Goal: Task Accomplishment & Management: Manage account settings

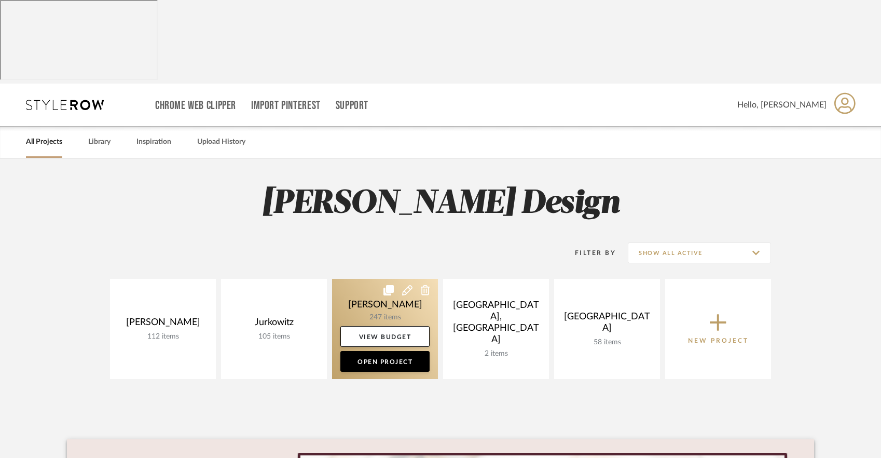
click at [353, 279] on link at bounding box center [385, 329] width 106 height 100
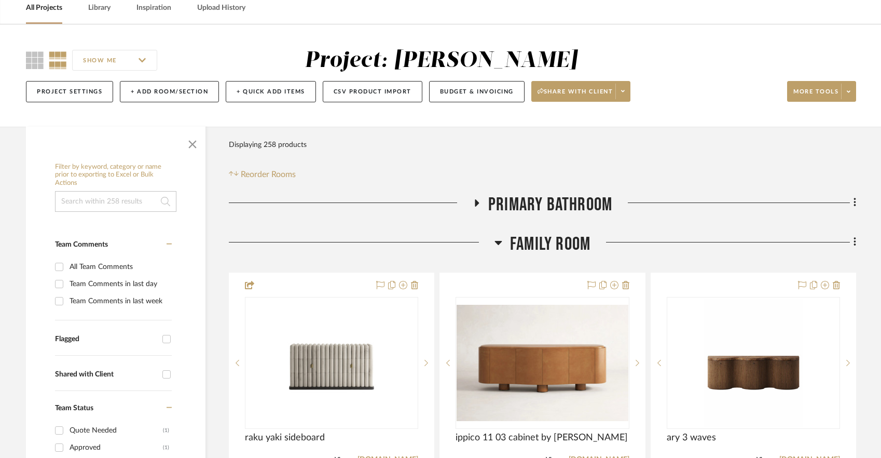
scroll to position [146, 0]
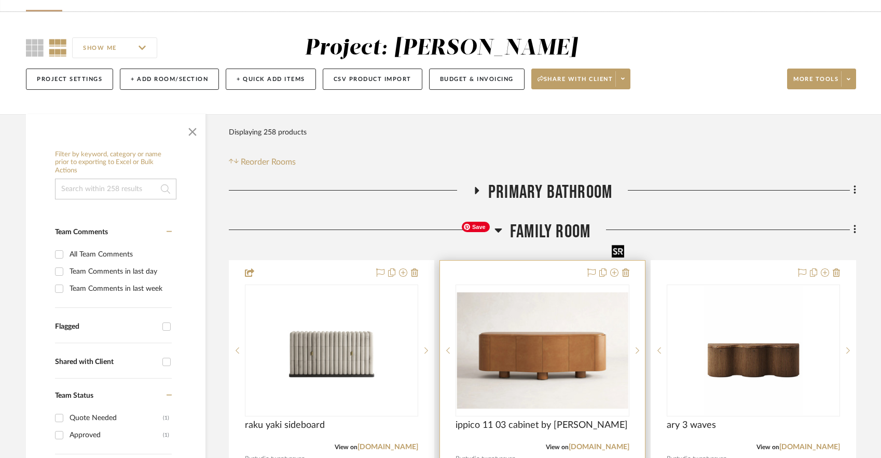
click at [0, 0] on img at bounding box center [0, 0] width 0 height 0
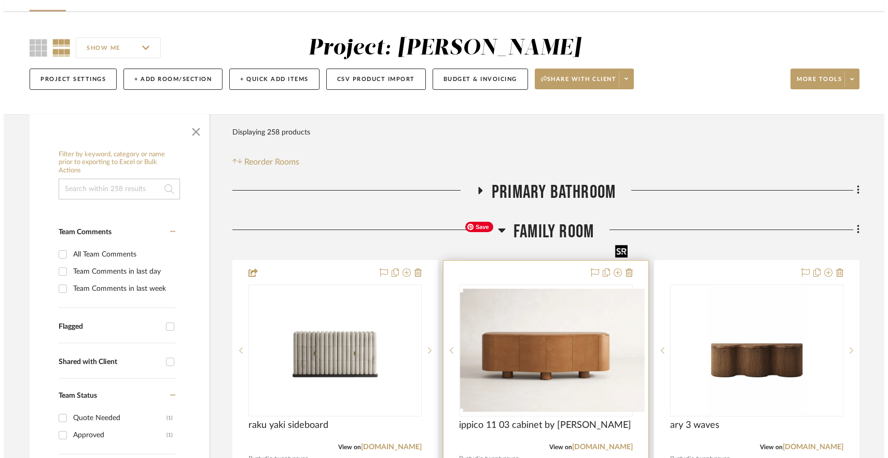
scroll to position [0, 0]
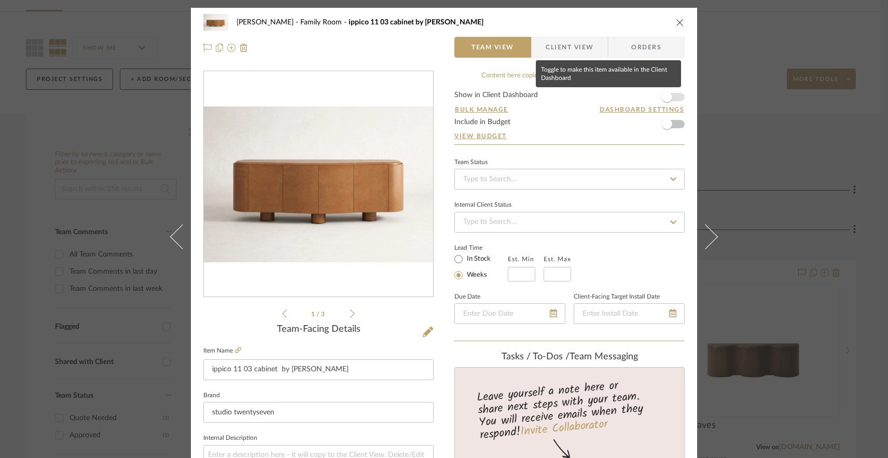
click at [665, 97] on span "button" at bounding box center [667, 97] width 10 height 10
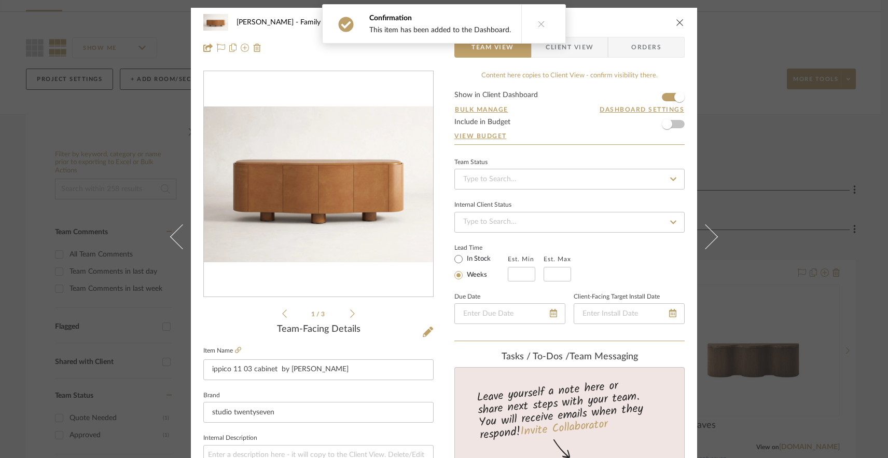
click at [770, 152] on div "[PERSON_NAME] Family Room ippico 11 03 cabinet by [PERSON_NAME] Team View Clien…" at bounding box center [444, 229] width 888 height 458
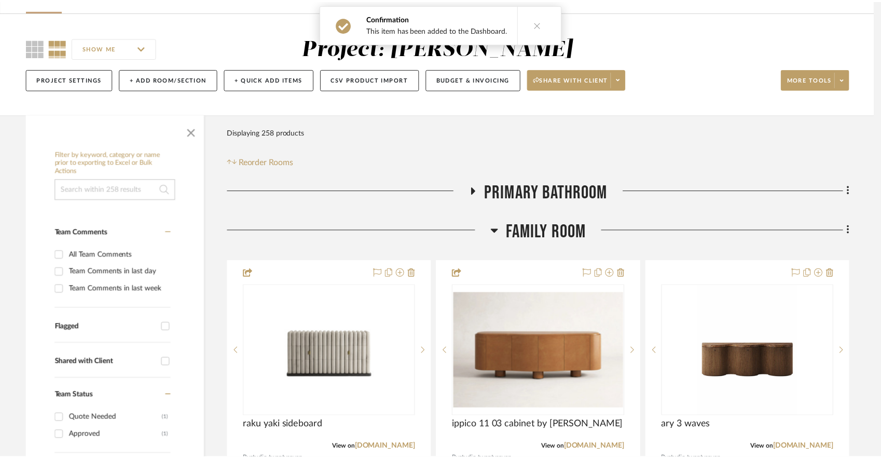
scroll to position [146, 0]
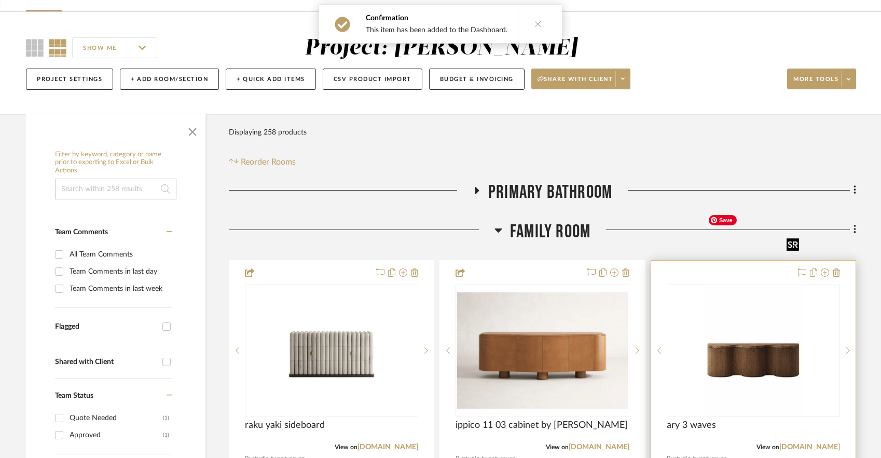
click at [710, 319] on img "0" at bounding box center [754, 350] width 100 height 130
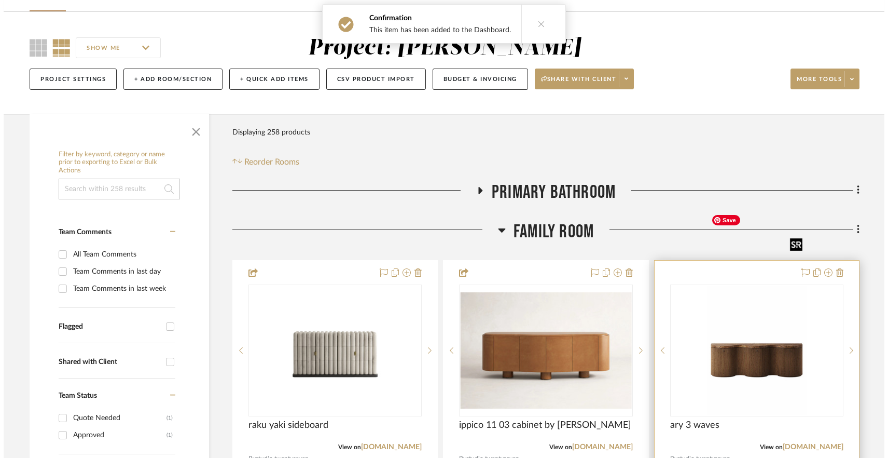
scroll to position [0, 0]
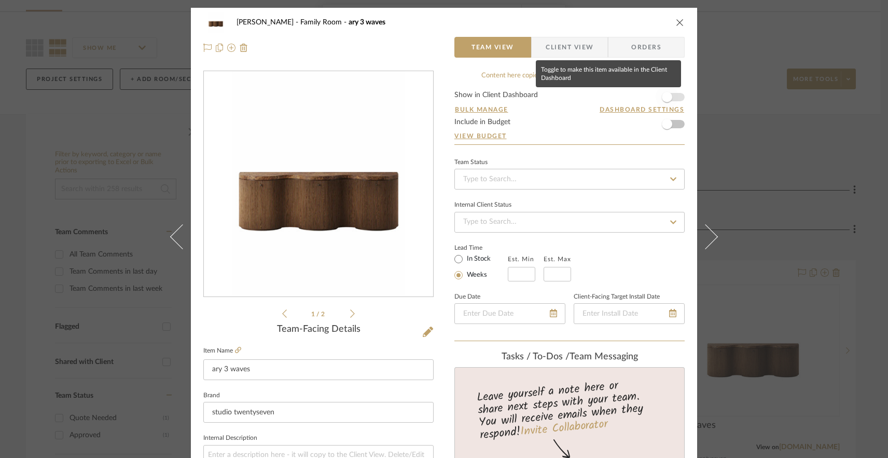
click at [664, 100] on span "button" at bounding box center [667, 97] width 10 height 10
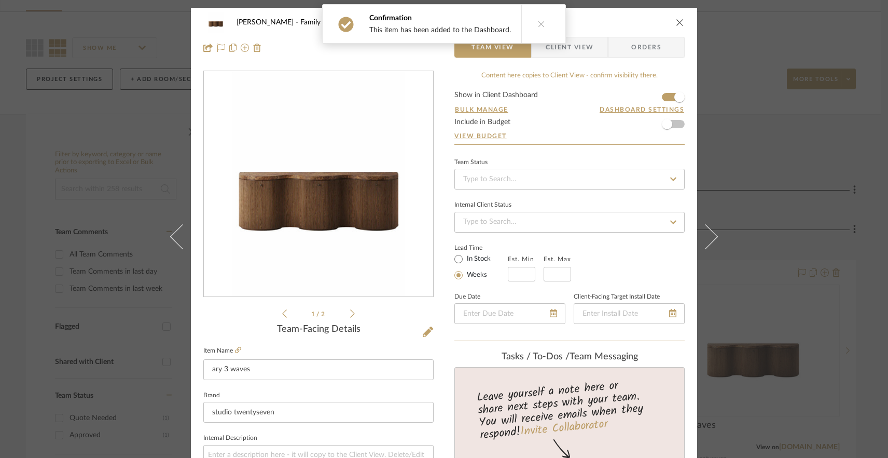
click at [791, 190] on div "[PERSON_NAME] Family Room ary 3 waves Team View Client View Orders 1 / 2 Team-F…" at bounding box center [444, 229] width 888 height 458
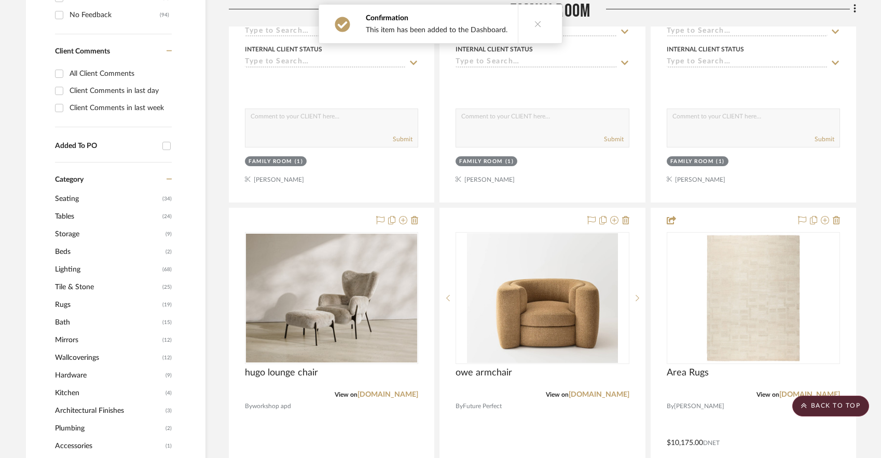
scroll to position [660, 0]
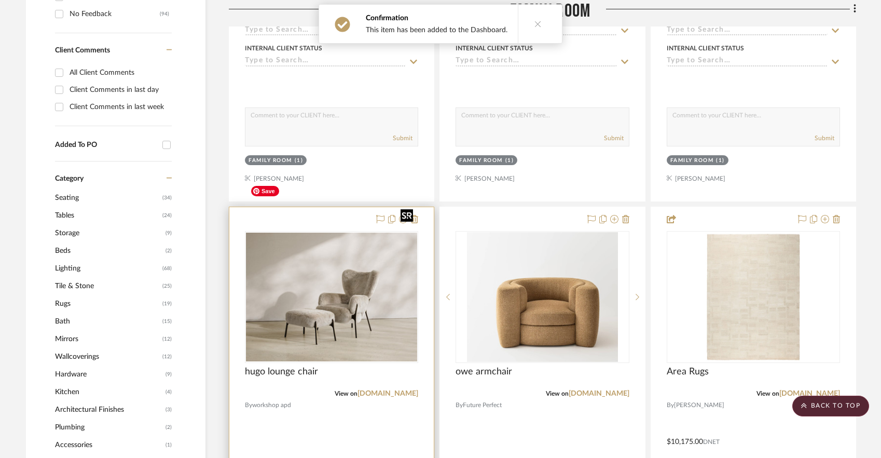
click at [338, 239] on div at bounding box center [331, 297] width 173 height 132
click at [322, 410] on div at bounding box center [331, 434] width 204 height 454
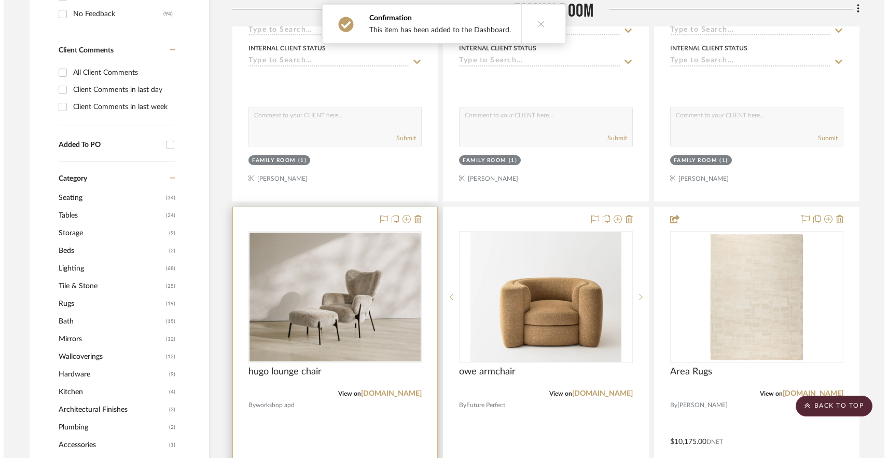
scroll to position [0, 0]
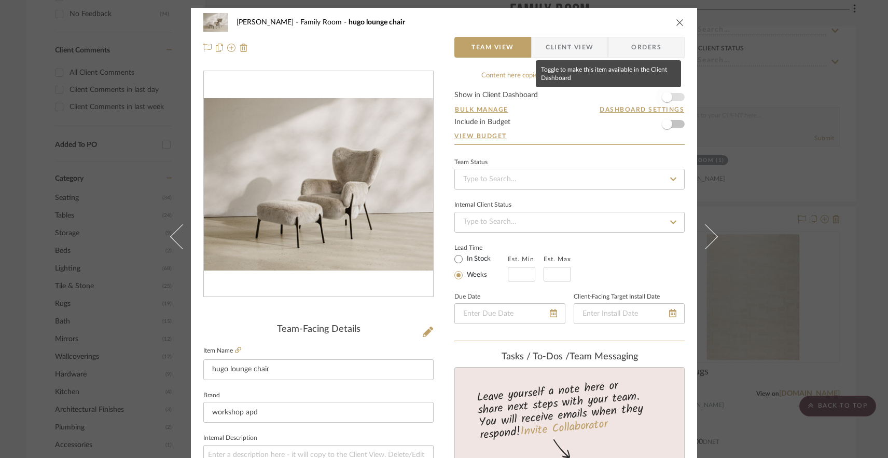
click at [662, 98] on span "button" at bounding box center [667, 97] width 10 height 10
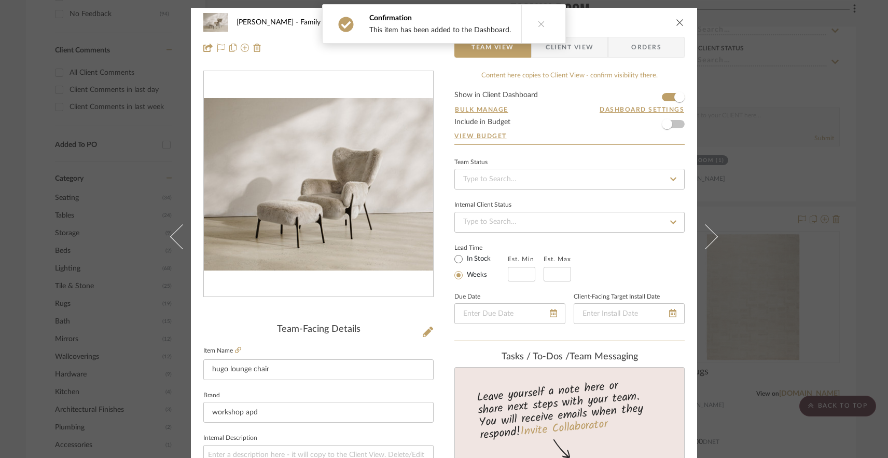
click at [752, 169] on div "[PERSON_NAME] Family Room hugo lounge chair Team View Client View Orders Team-F…" at bounding box center [444, 229] width 888 height 458
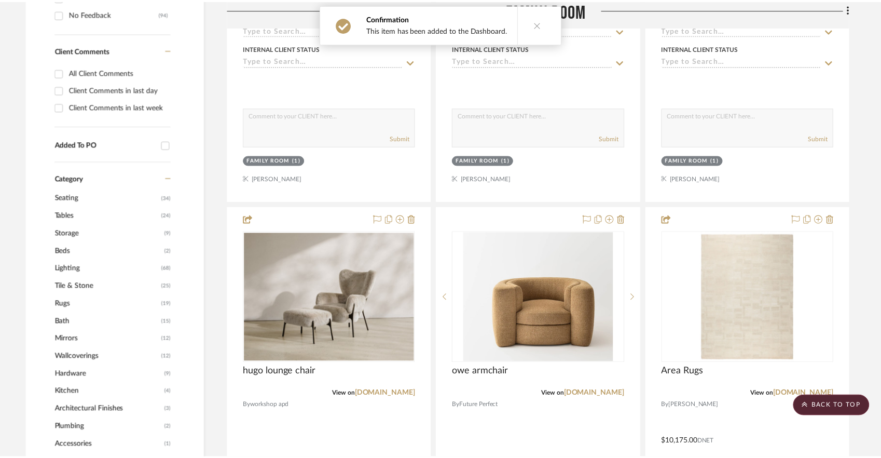
scroll to position [660, 0]
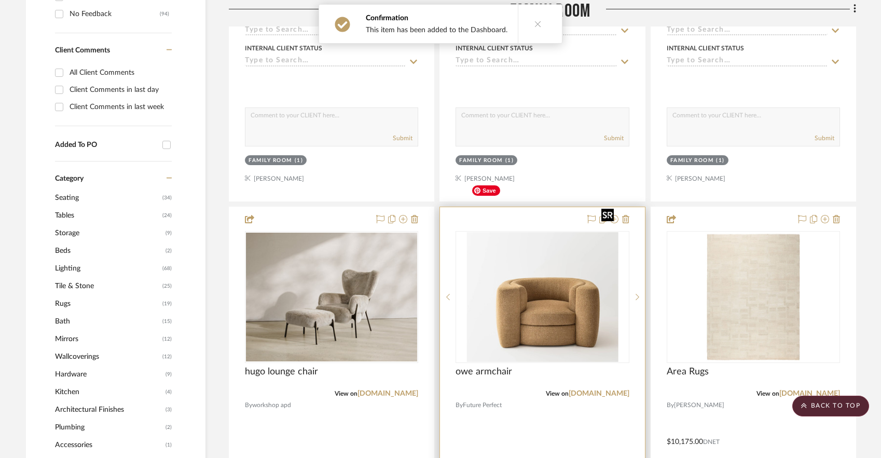
click at [577, 267] on img "0" at bounding box center [542, 297] width 151 height 130
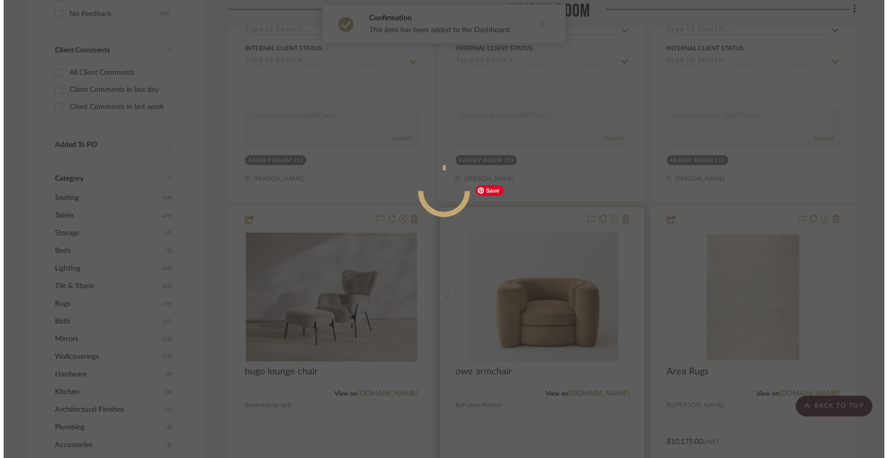
scroll to position [0, 0]
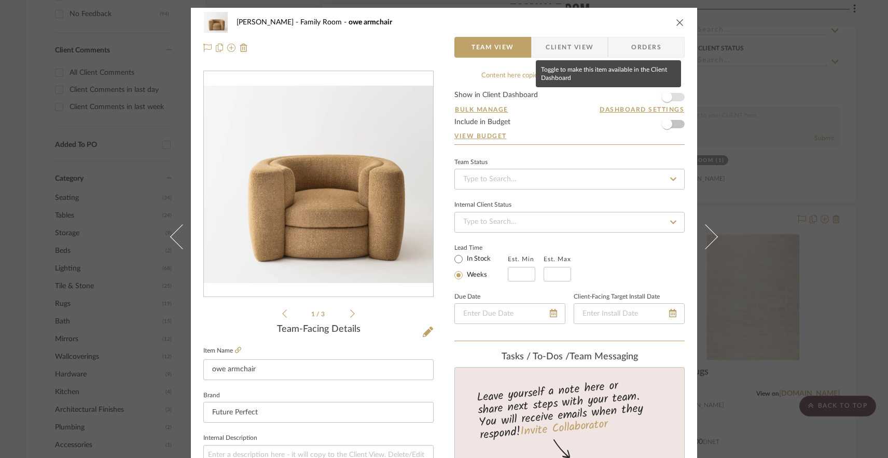
click at [668, 100] on span "button" at bounding box center [667, 97] width 23 height 23
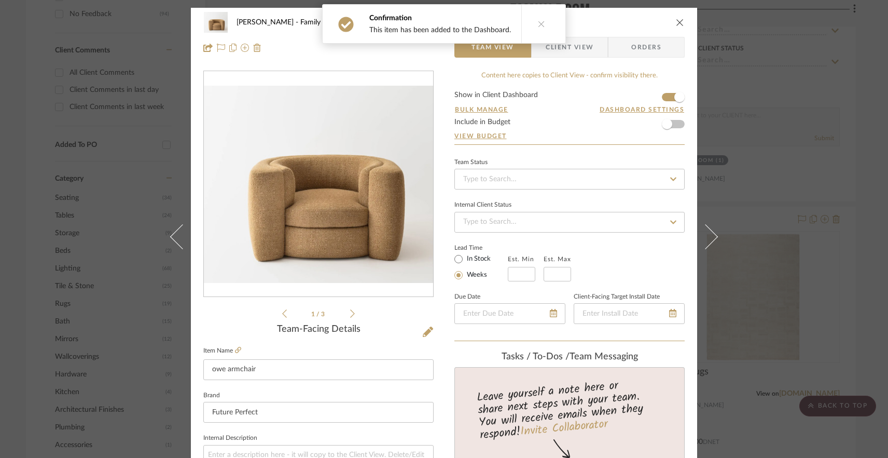
click at [839, 319] on div "[PERSON_NAME] Family Room owe armchair Team View Client View Orders 1 / 3 Team-…" at bounding box center [444, 229] width 888 height 458
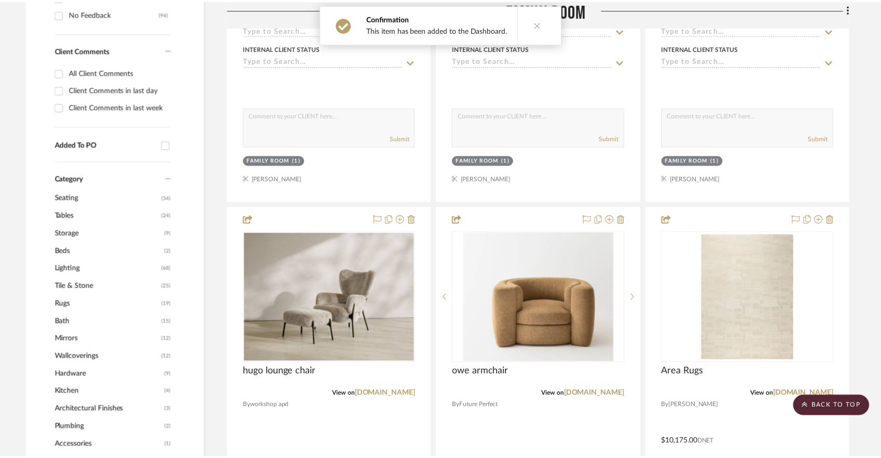
scroll to position [660, 0]
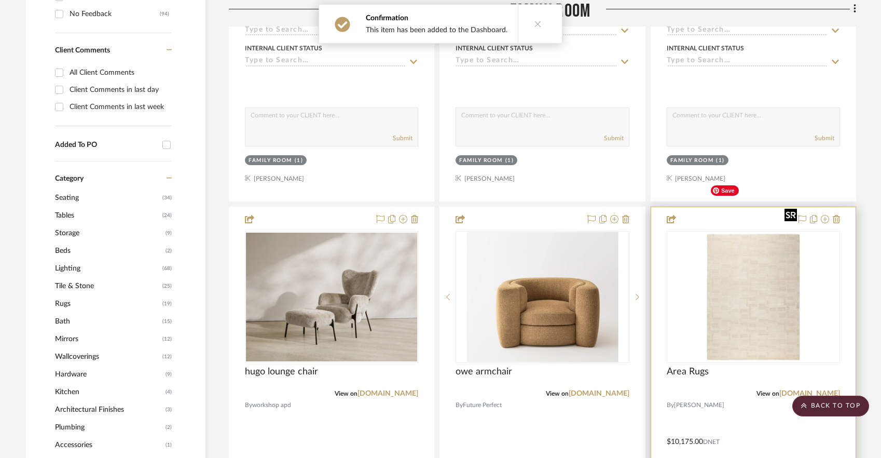
click at [782, 277] on img "0" at bounding box center [753, 297] width 95 height 130
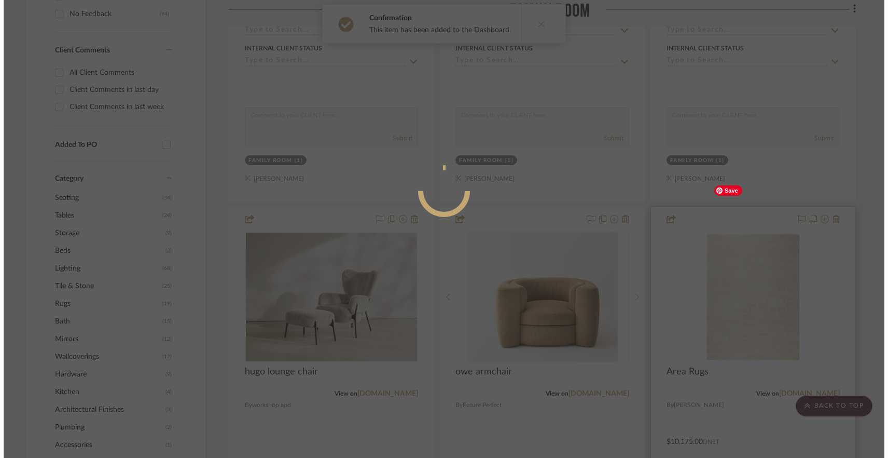
scroll to position [0, 0]
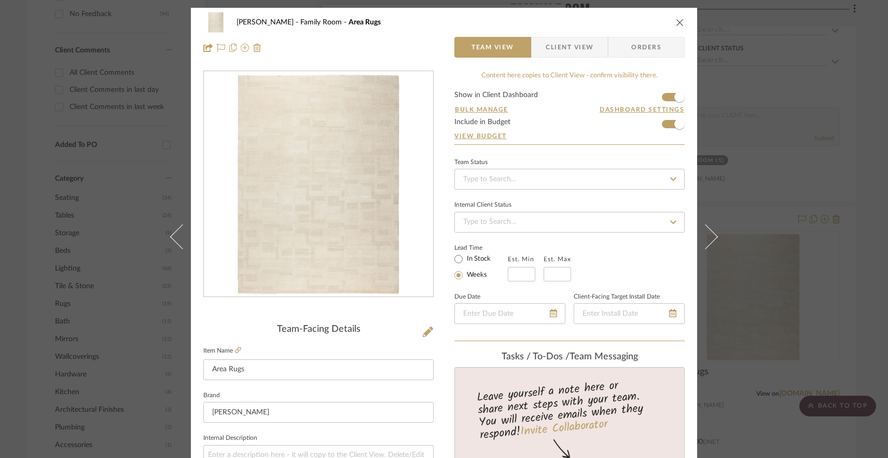
click at [772, 274] on div "[PERSON_NAME] Family Room Area Rugs Team View Client View Orders Team-Facing De…" at bounding box center [444, 229] width 888 height 458
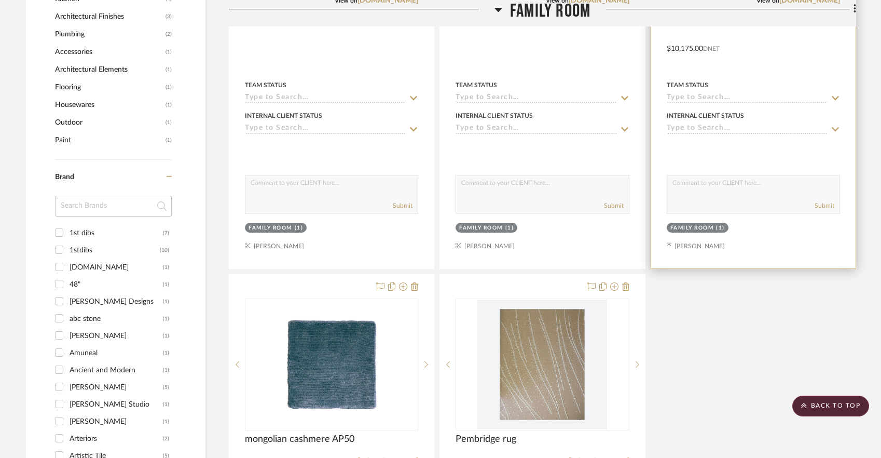
scroll to position [1054, 0]
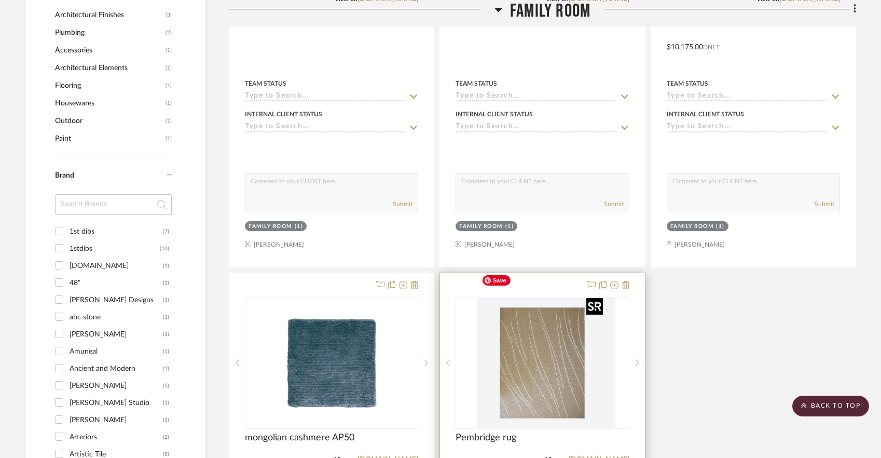
click at [564, 355] on img "0" at bounding box center [551, 363] width 130 height 130
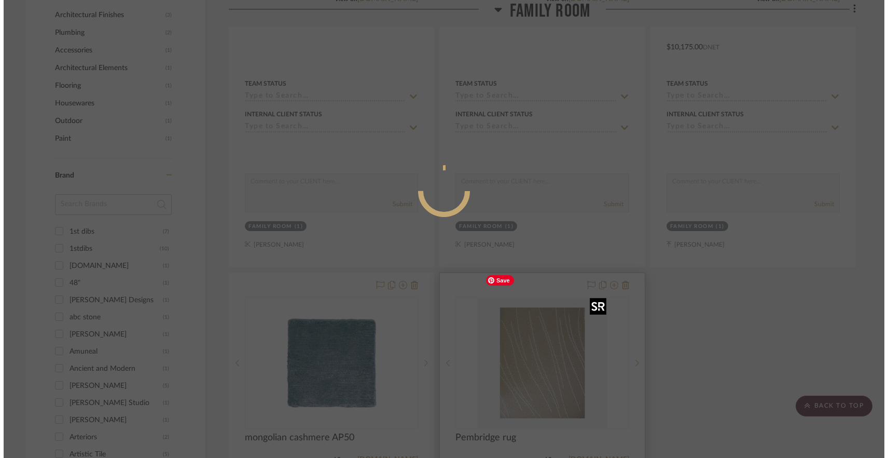
scroll to position [0, 0]
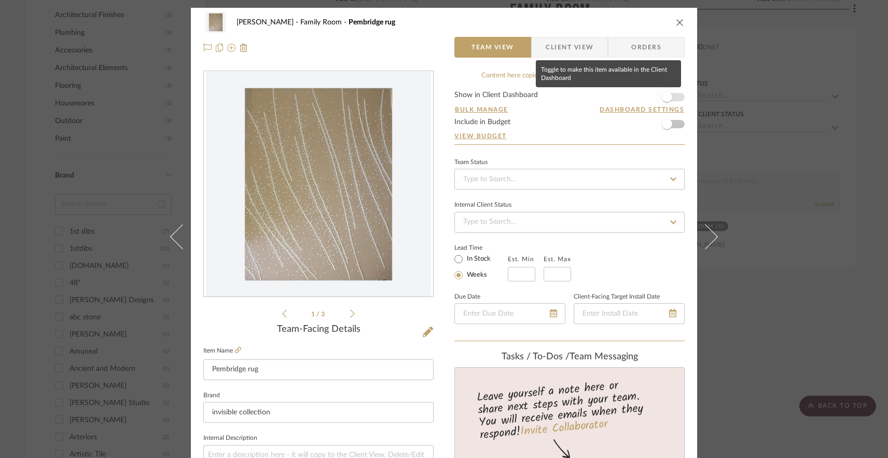
click at [656, 99] on span "button" at bounding box center [667, 97] width 23 height 23
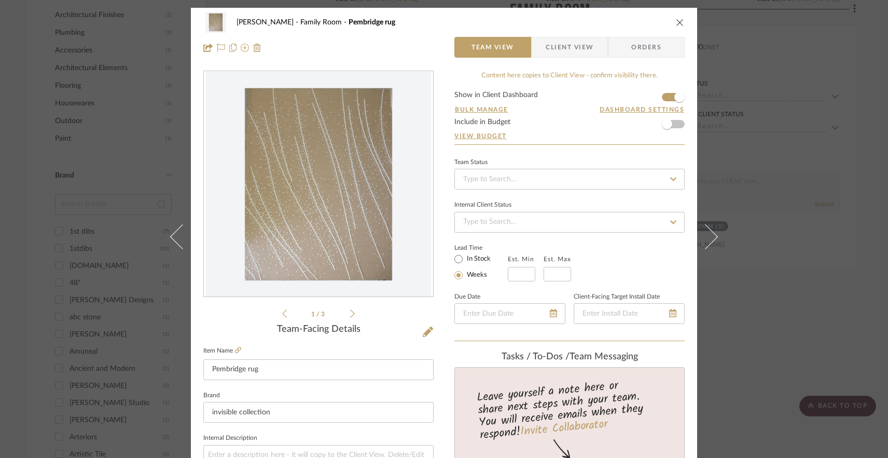
click at [774, 165] on div "[PERSON_NAME] Family Room Pembridge rug Team View Client View Orders 1 / 3 Team…" at bounding box center [444, 229] width 888 height 458
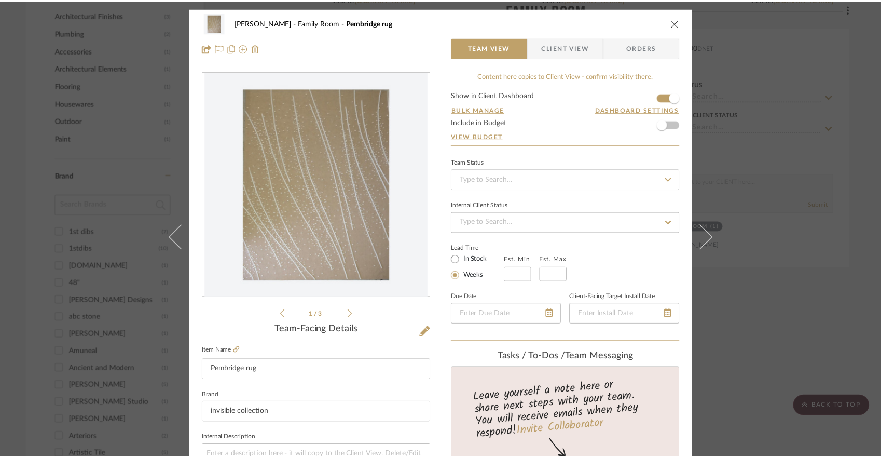
scroll to position [1054, 0]
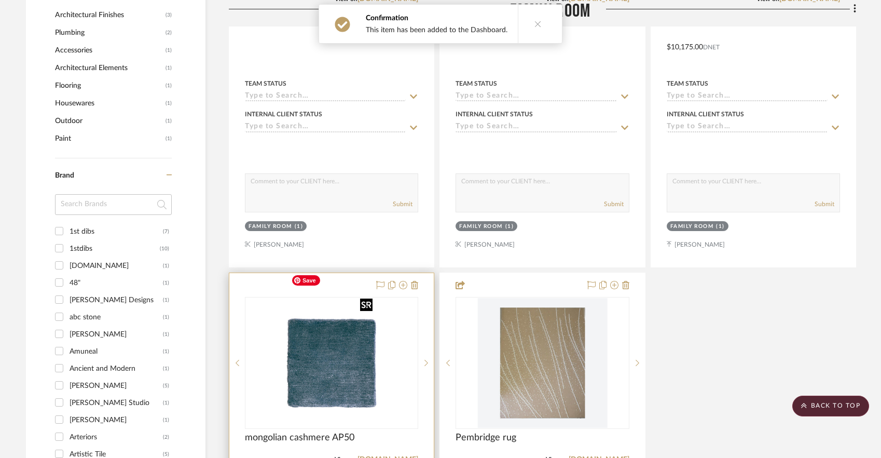
click at [352, 365] on img "0" at bounding box center [332, 363] width 90 height 130
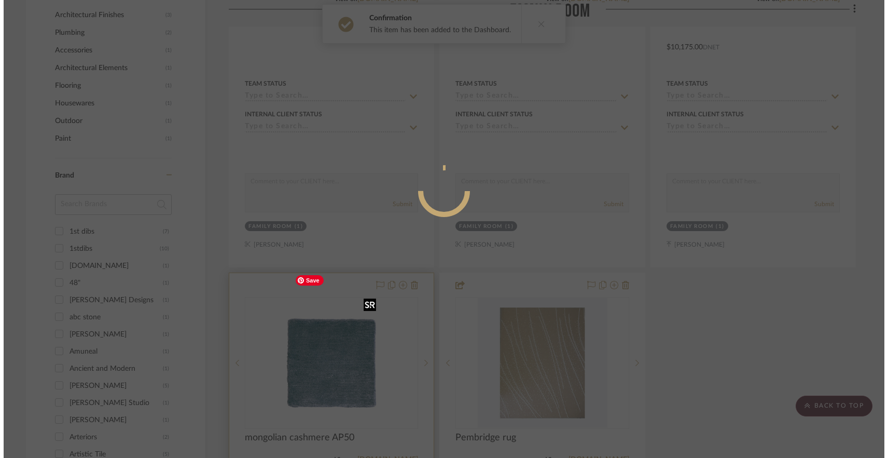
scroll to position [0, 0]
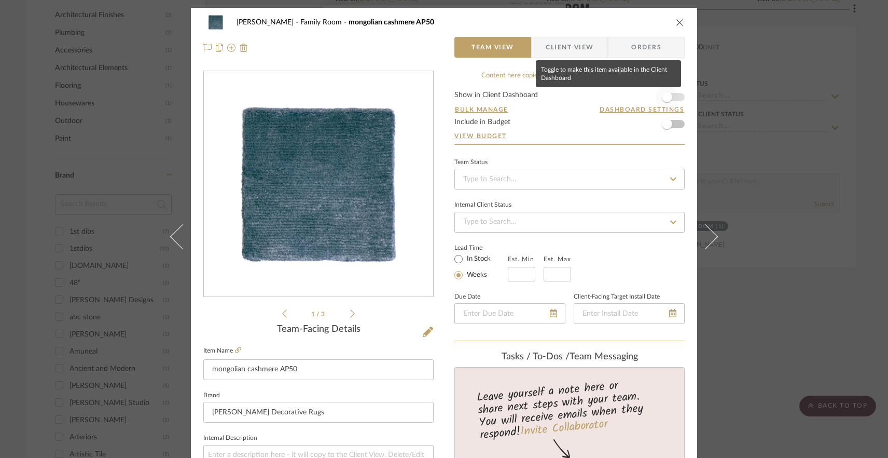
click at [663, 99] on span "button" at bounding box center [667, 97] width 10 height 10
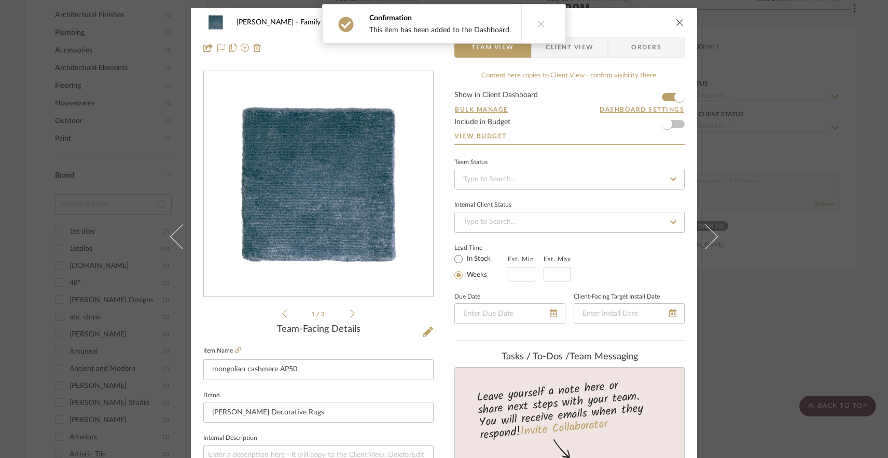
click at [767, 171] on div "[PERSON_NAME] Family Room mongolian cashmere AP50 Team View Client View Orders …" at bounding box center [444, 229] width 888 height 458
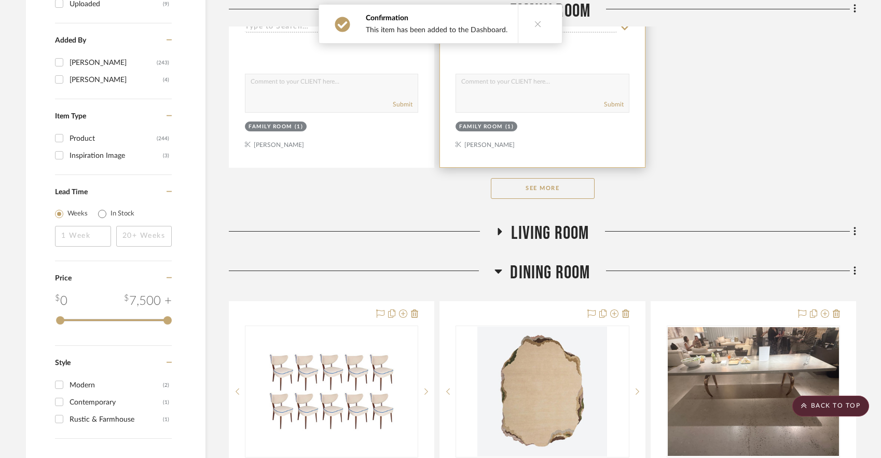
scroll to position [1739, 0]
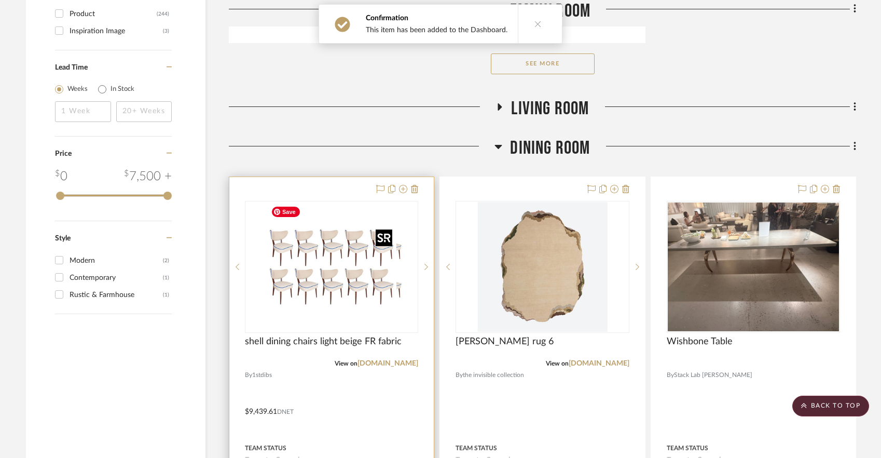
click at [392, 287] on div at bounding box center [331, 267] width 173 height 132
click at [309, 278] on img "0" at bounding box center [332, 267] width 130 height 130
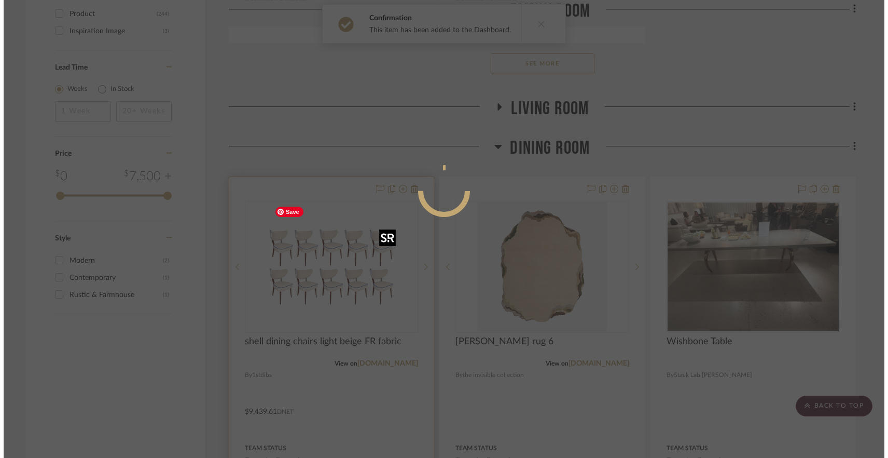
scroll to position [0, 0]
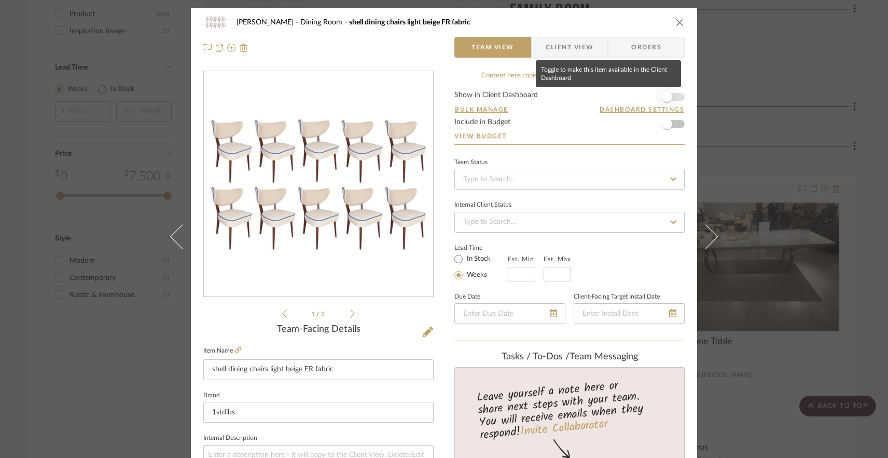
click at [664, 98] on span "button" at bounding box center [667, 97] width 10 height 10
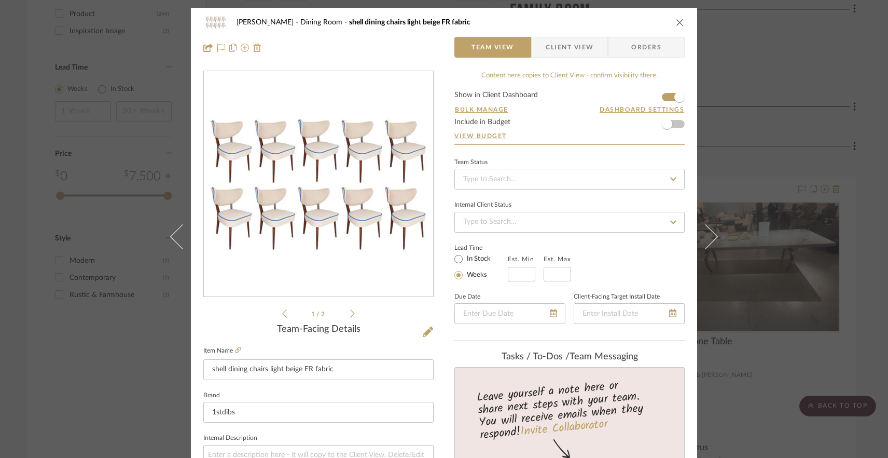
click at [767, 161] on div "[PERSON_NAME] Dining Room shell dining chairs light beige FR fabric Team View C…" at bounding box center [444, 229] width 888 height 458
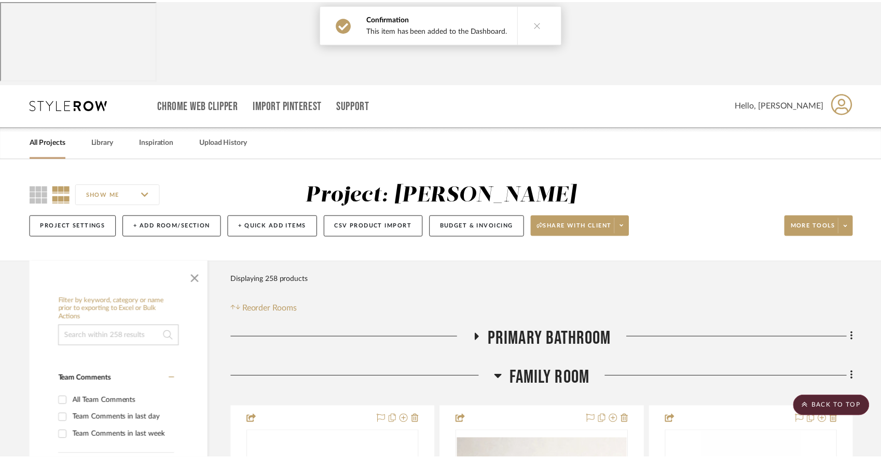
scroll to position [1739, 0]
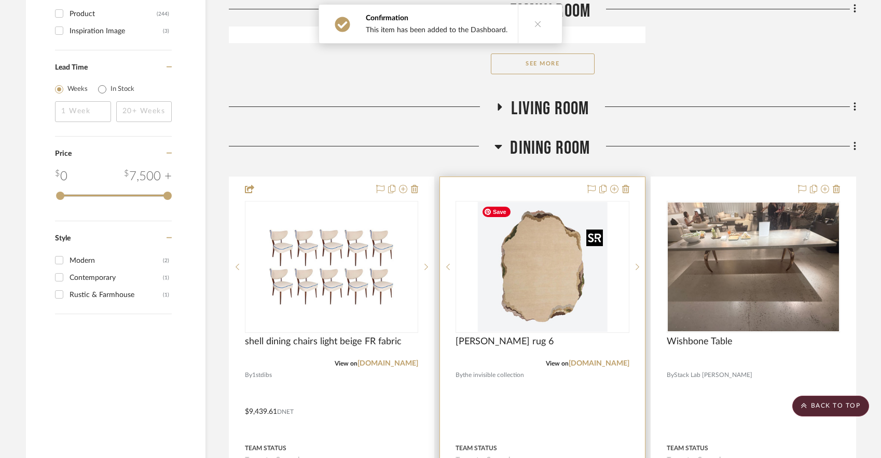
click at [553, 260] on img "0" at bounding box center [542, 267] width 130 height 130
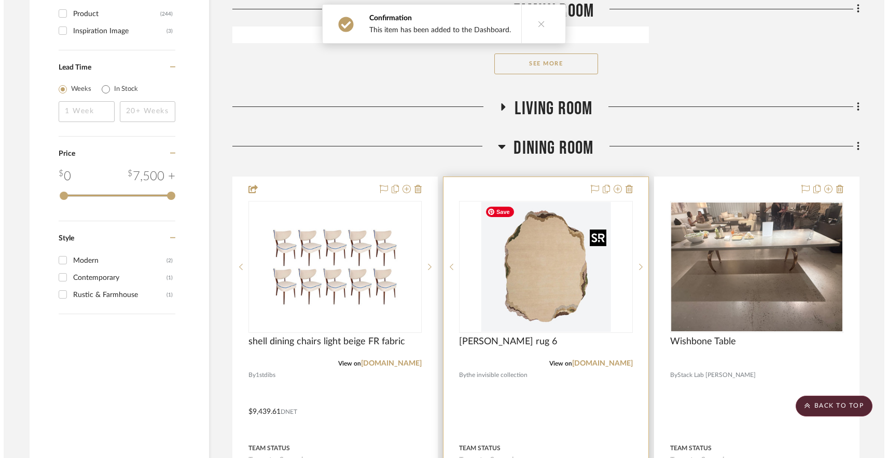
scroll to position [0, 0]
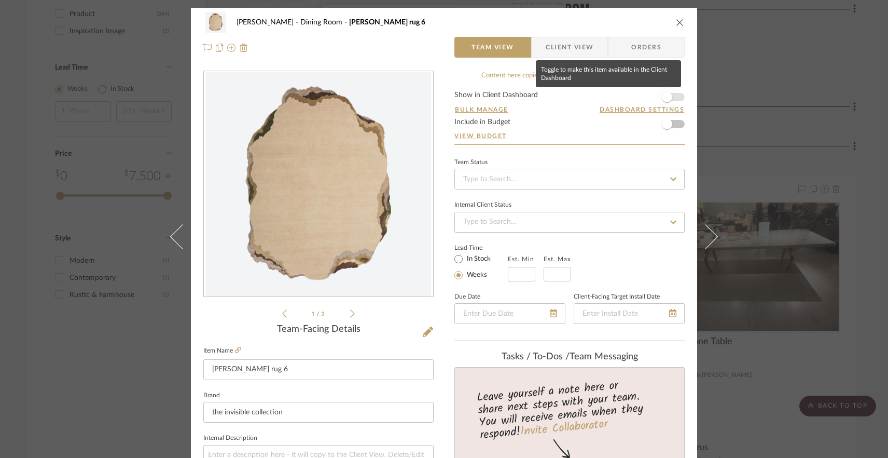
click at [663, 98] on span "button" at bounding box center [667, 97] width 10 height 10
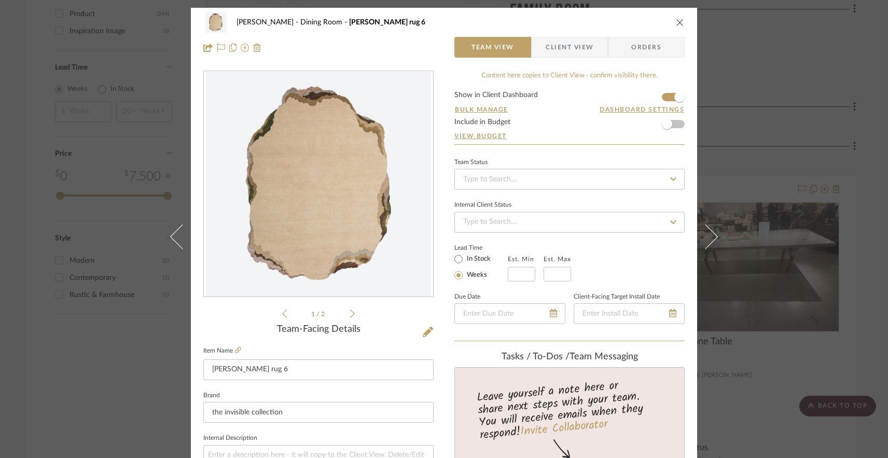
click at [784, 206] on div "[PERSON_NAME] Dining Room [PERSON_NAME] rug 6 Team View Client View Orders 1 / …" at bounding box center [444, 229] width 888 height 458
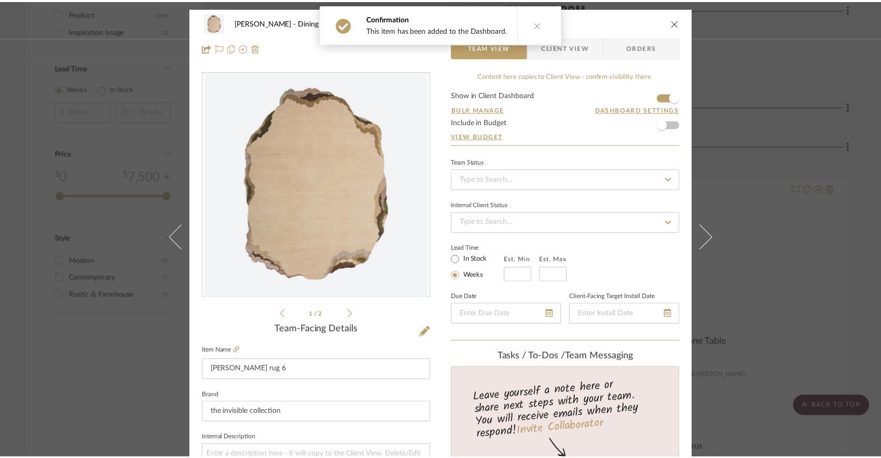
scroll to position [1739, 0]
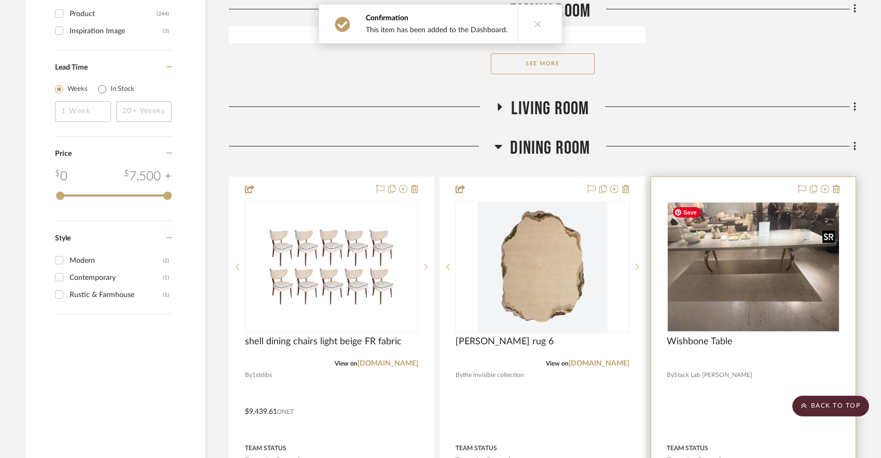
click at [724, 286] on img "0" at bounding box center [753, 266] width 171 height 129
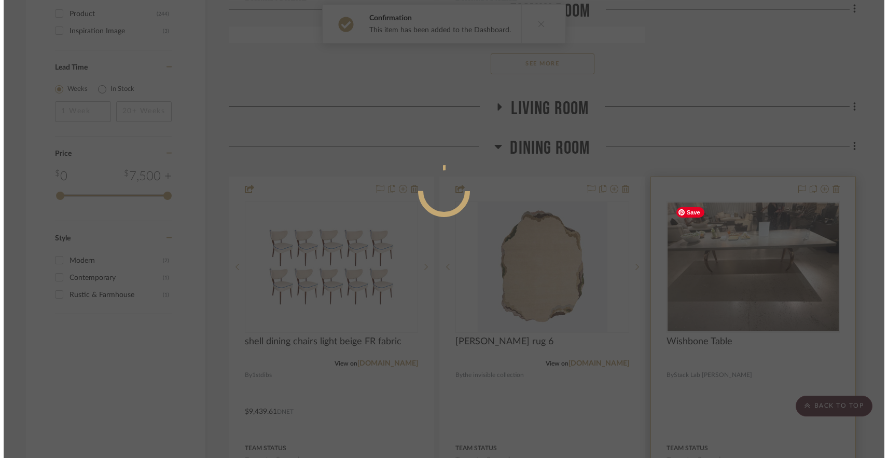
scroll to position [0, 0]
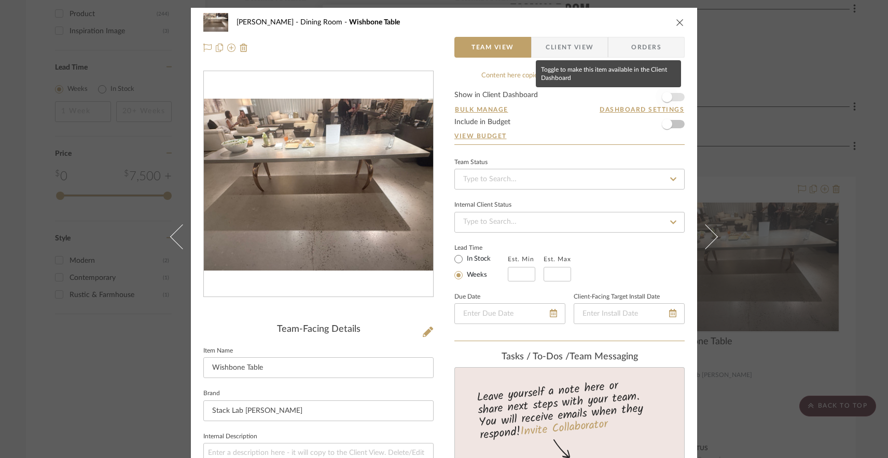
click at [662, 98] on span "button" at bounding box center [667, 97] width 10 height 10
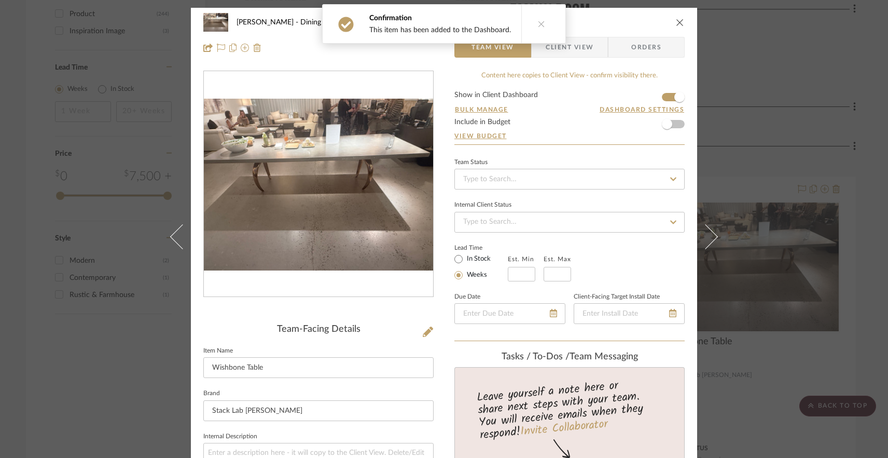
click at [772, 172] on div "[PERSON_NAME] Dining Room Wishbone Table Team View Client View Orders Team-Faci…" at bounding box center [444, 229] width 888 height 458
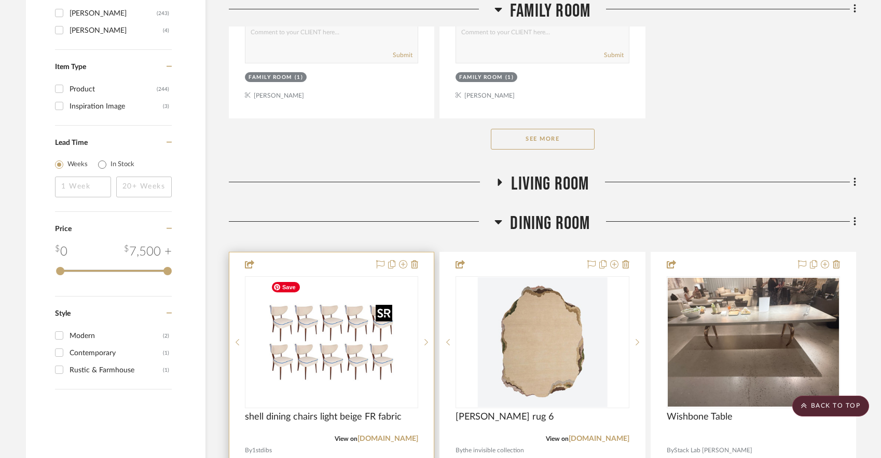
scroll to position [1638, 0]
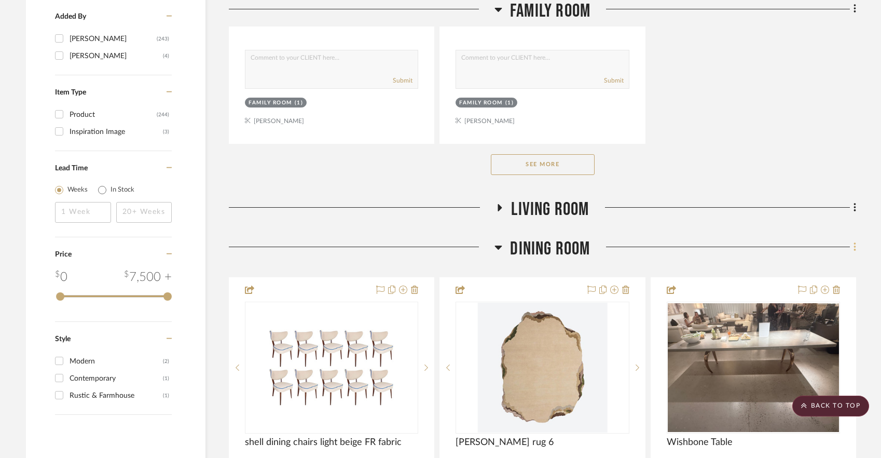
click at [856, 241] on icon at bounding box center [854, 246] width 3 height 11
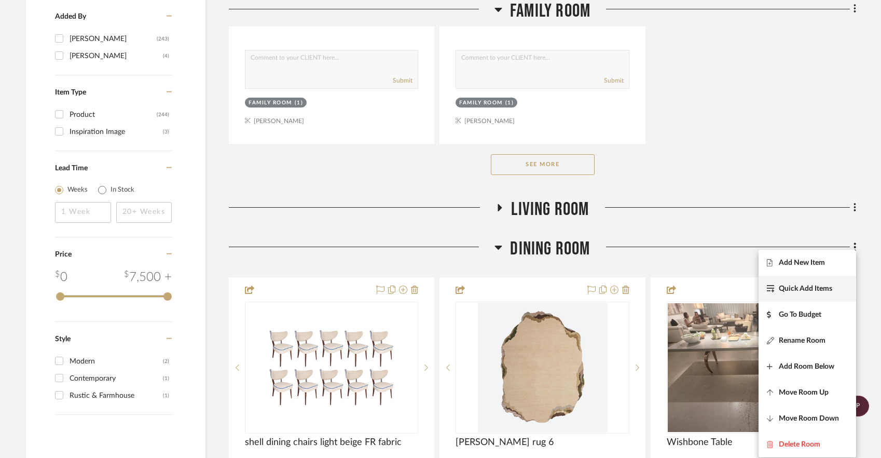
click at [799, 289] on span "Quick Add Items" at bounding box center [805, 288] width 53 height 9
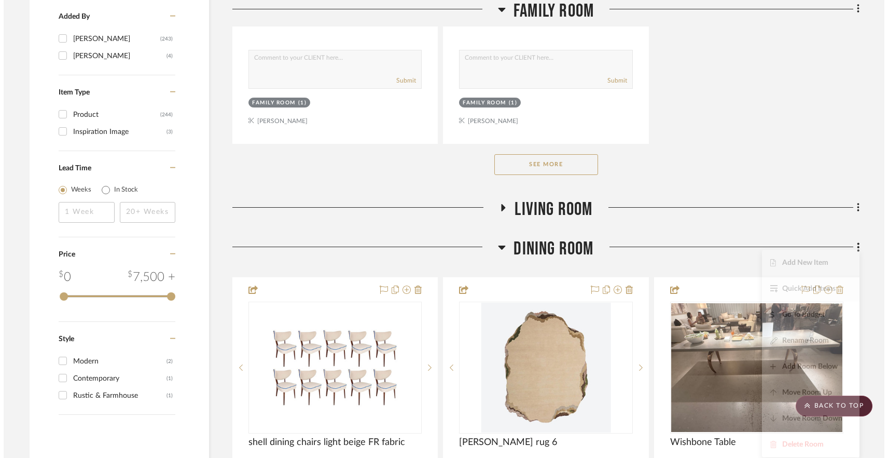
scroll to position [0, 0]
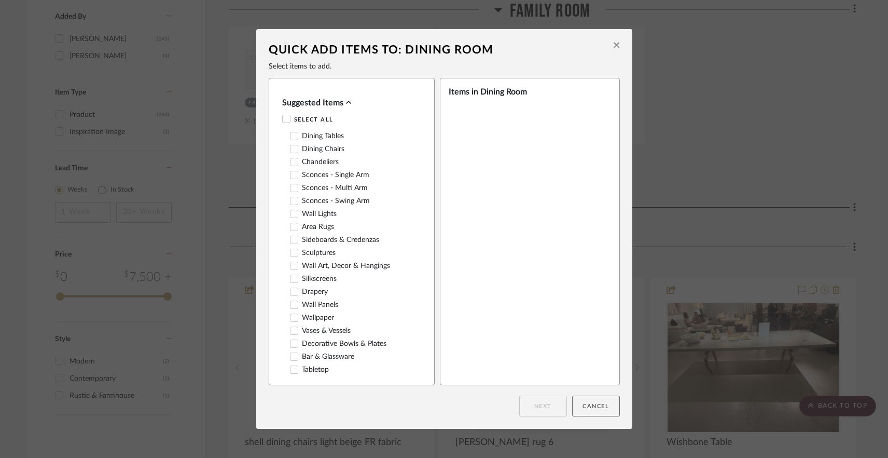
click at [605, 402] on button "Cancel" at bounding box center [596, 405] width 48 height 21
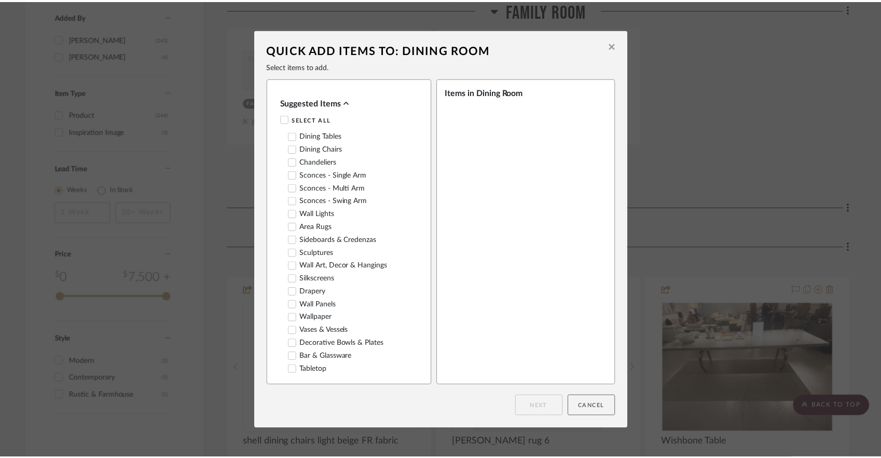
scroll to position [1638, 0]
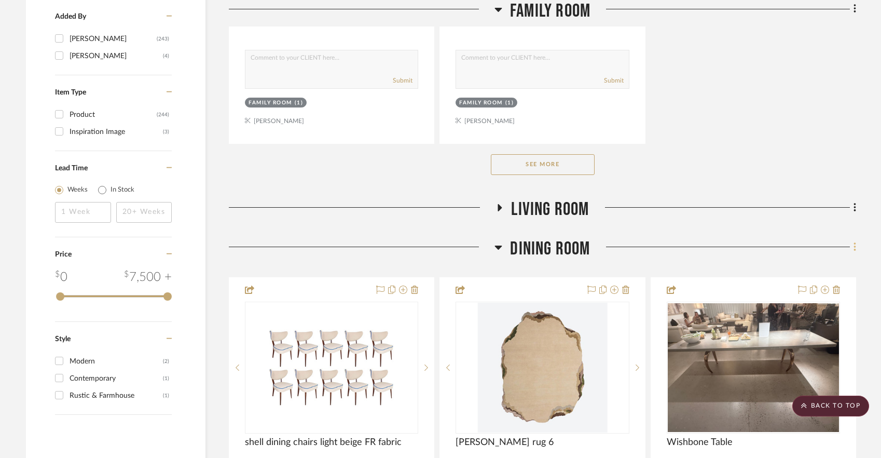
click at [855, 245] on icon at bounding box center [854, 246] width 2 height 9
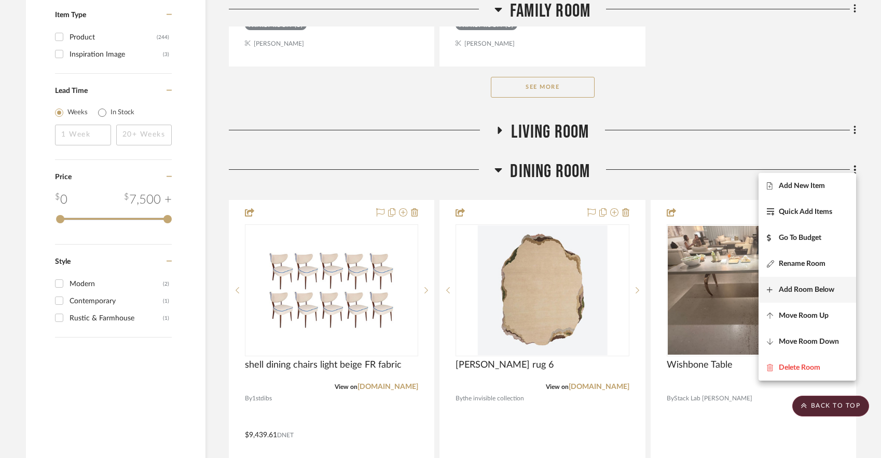
scroll to position [1716, 0]
click at [630, 416] on div at bounding box center [440, 229] width 881 height 458
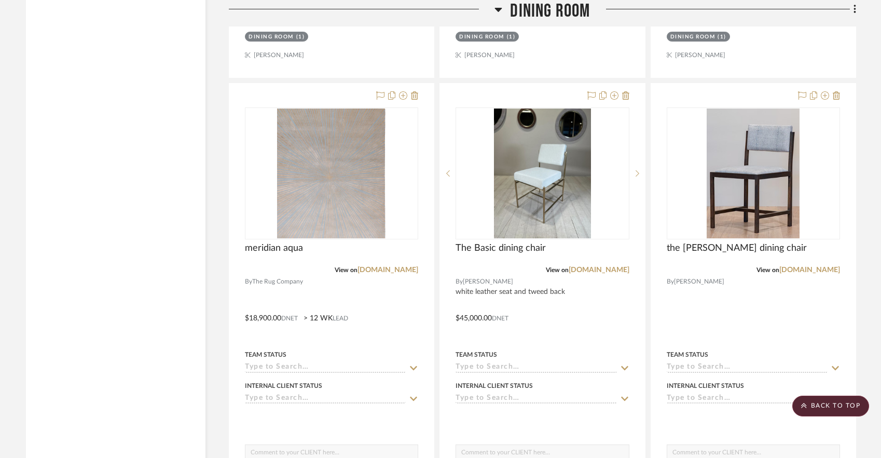
scroll to position [2283, 0]
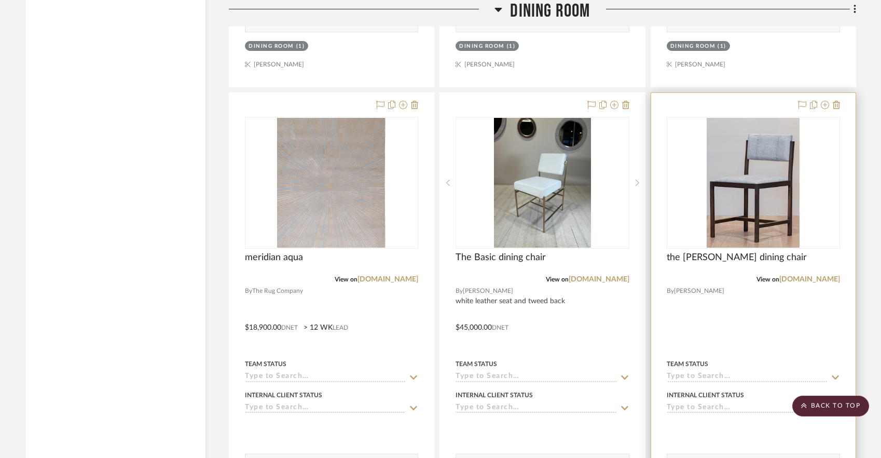
click at [653, 446] on div at bounding box center [753, 320] width 204 height 454
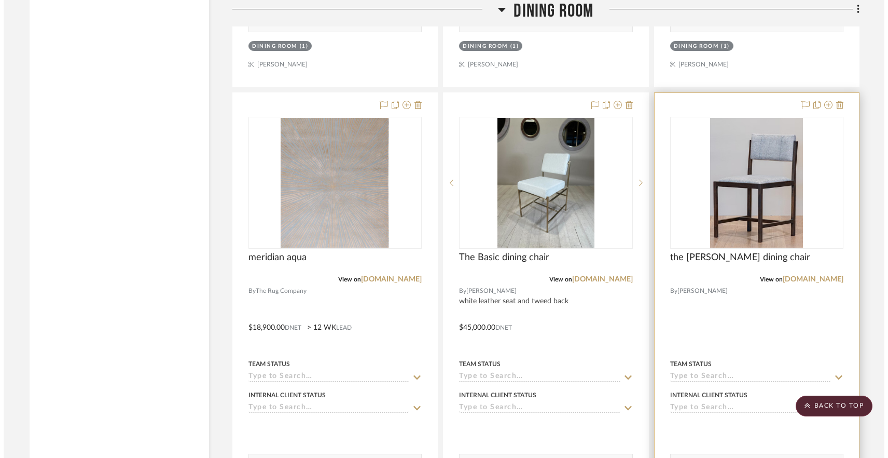
scroll to position [0, 0]
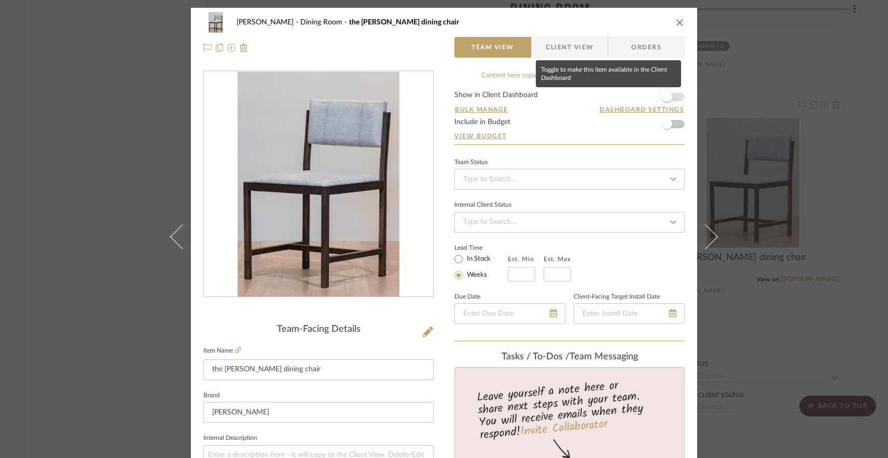
click at [659, 92] on span "button" at bounding box center [667, 97] width 23 height 23
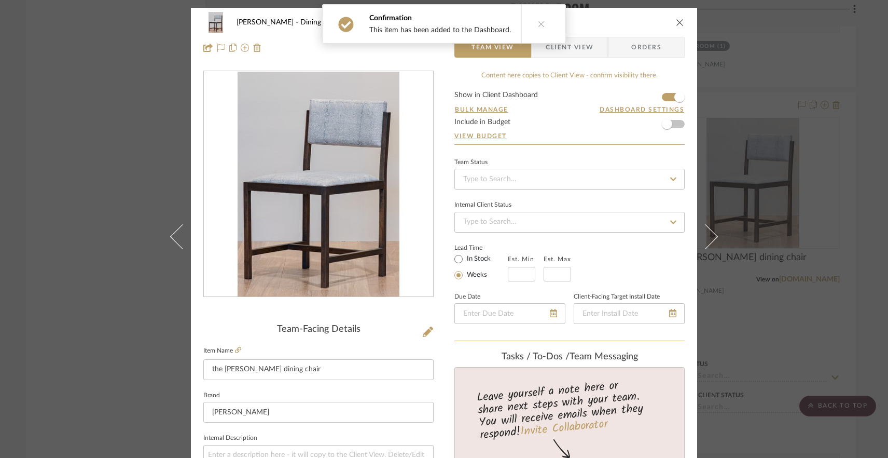
click at [753, 277] on div "[PERSON_NAME] Dining Room the [PERSON_NAME] dining chair Team View Client View …" at bounding box center [444, 229] width 888 height 458
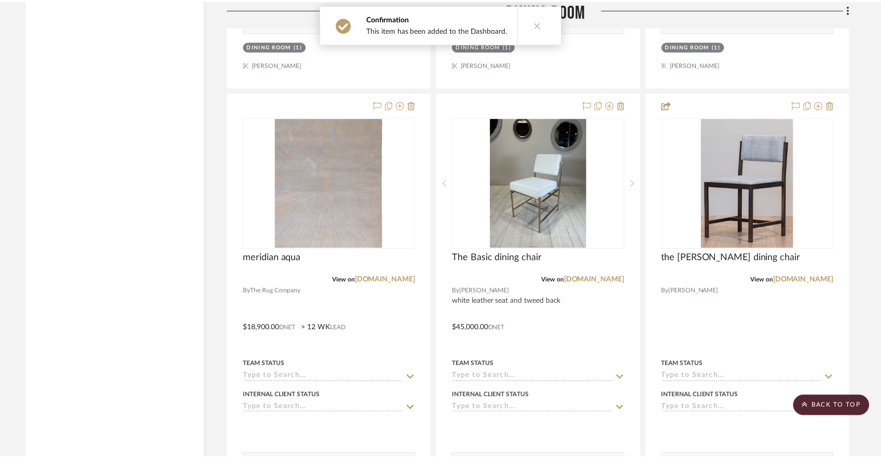
scroll to position [2283, 0]
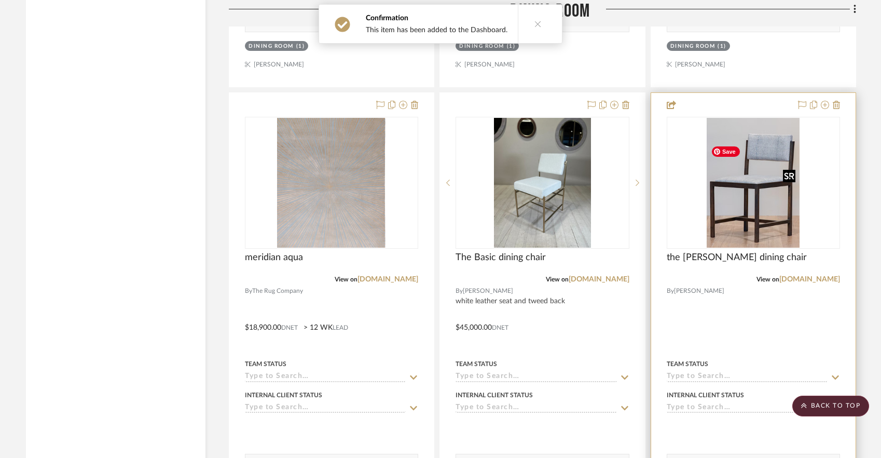
click at [0, 0] on img at bounding box center [0, 0] width 0 height 0
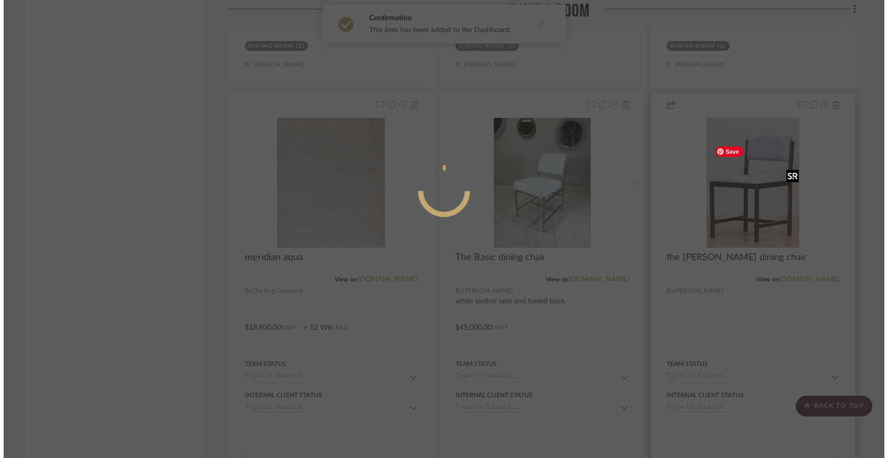
scroll to position [0, 0]
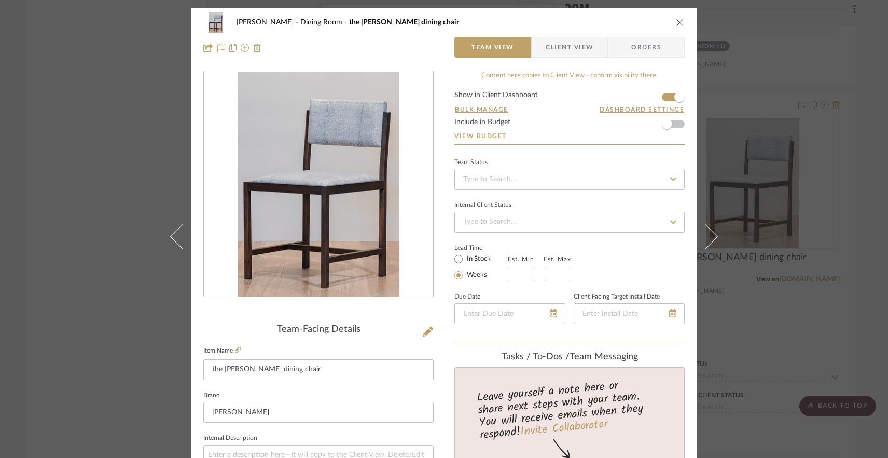
click at [92, 167] on div "[PERSON_NAME] Dining Room the [PERSON_NAME] dining chair Team View Client View …" at bounding box center [444, 229] width 888 height 458
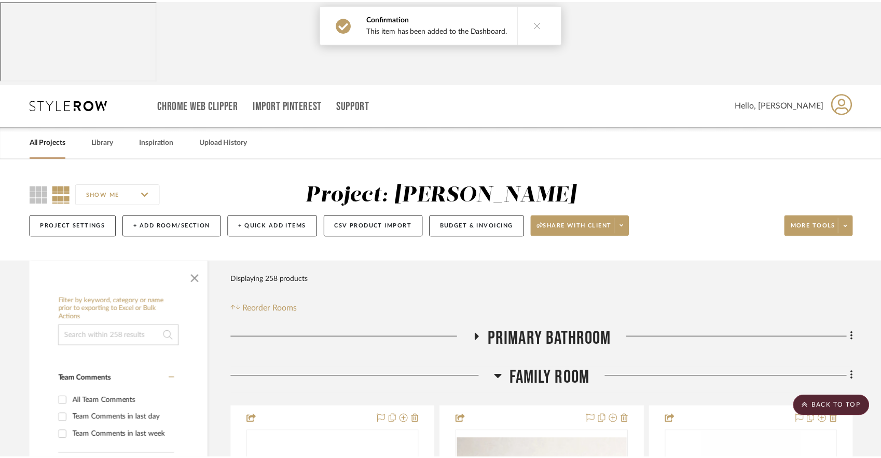
scroll to position [2283, 0]
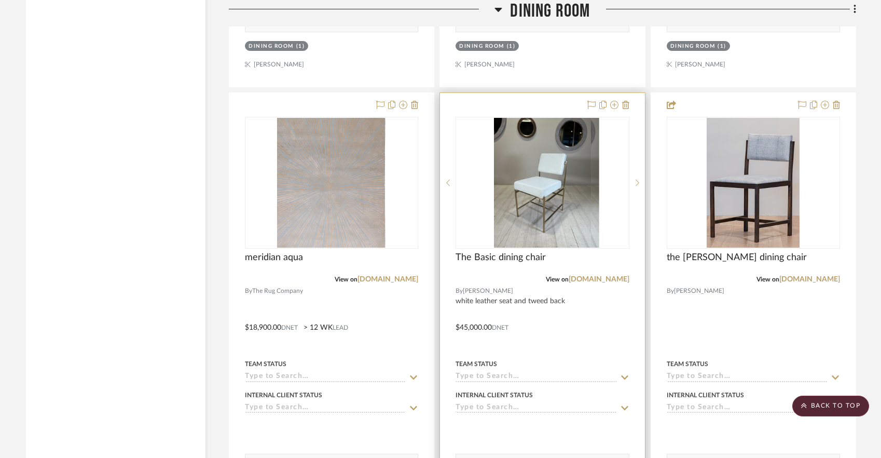
click at [502, 332] on div at bounding box center [542, 320] width 204 height 454
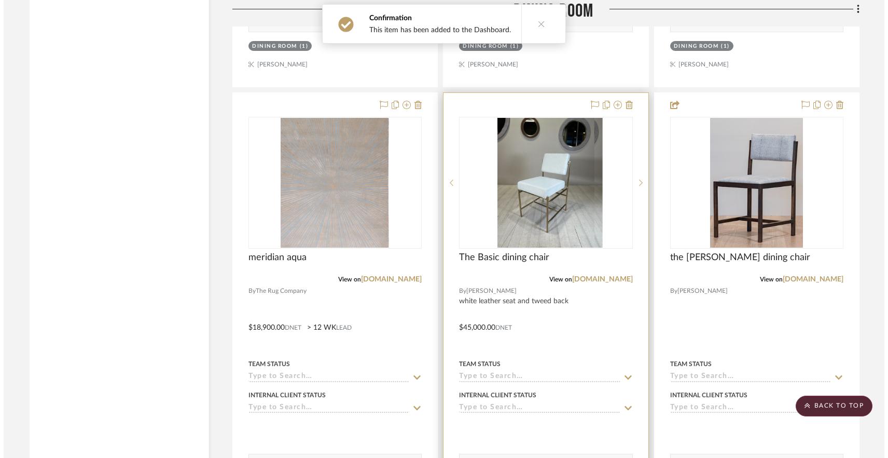
scroll to position [0, 0]
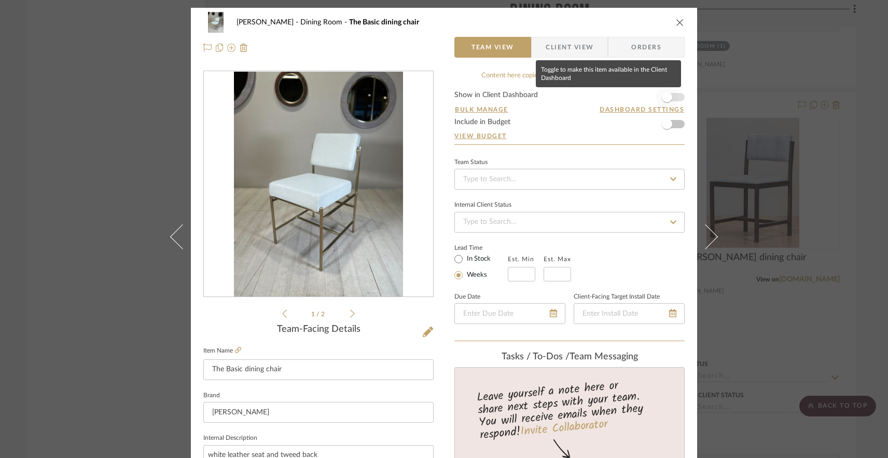
click at [666, 97] on span "button" at bounding box center [667, 97] width 10 height 10
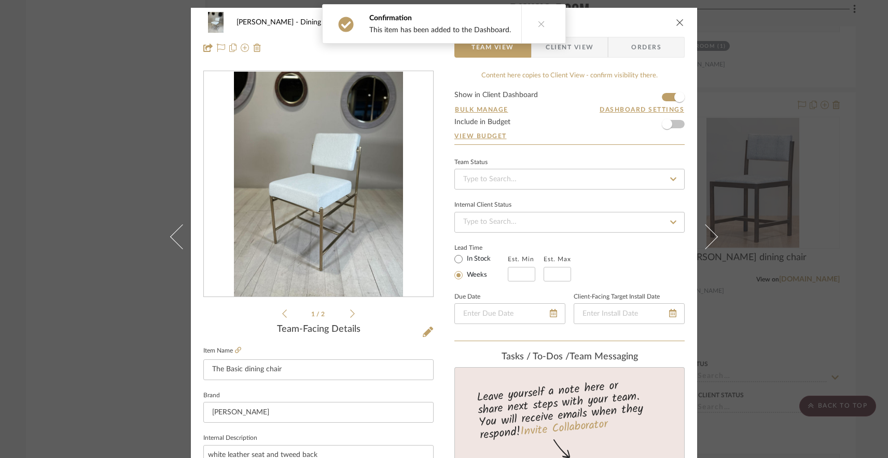
click at [769, 147] on div "[PERSON_NAME] Dining Room The Basic dining chair Team View Client View Orders 1…" at bounding box center [444, 229] width 888 height 458
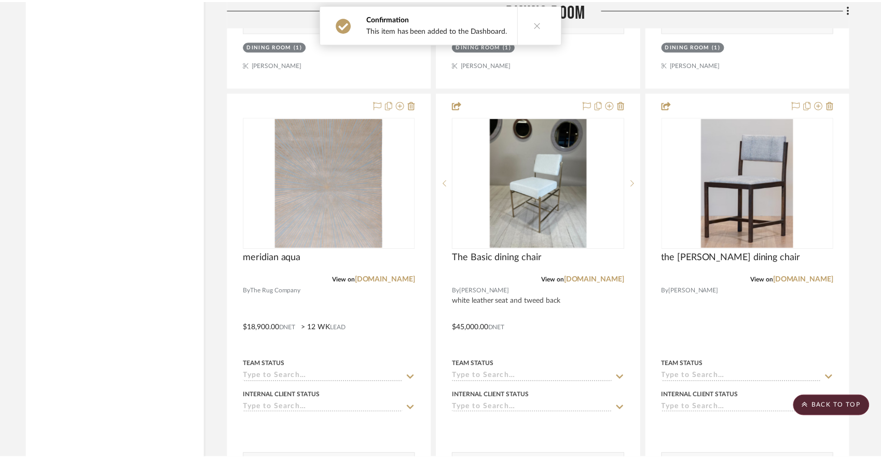
scroll to position [2283, 0]
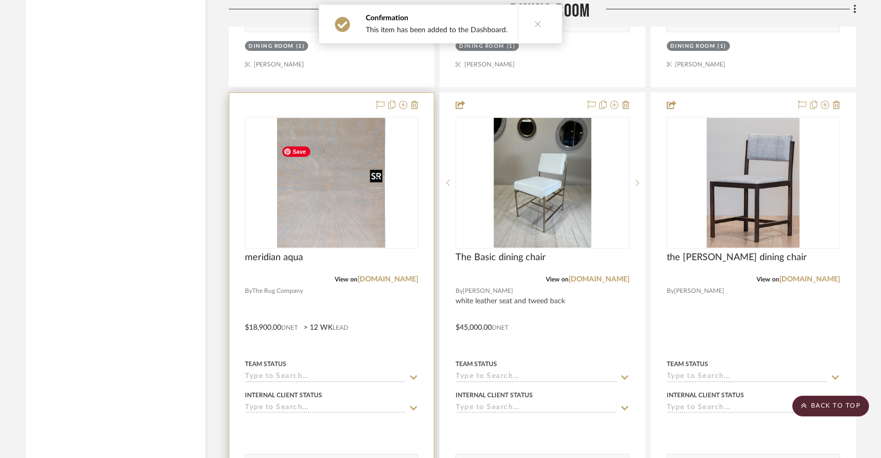
click at [317, 216] on img "0" at bounding box center [331, 183] width 109 height 130
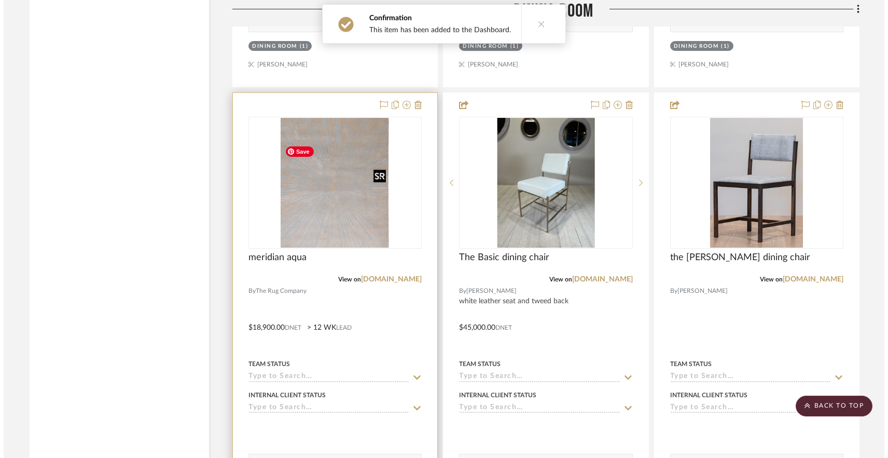
scroll to position [0, 0]
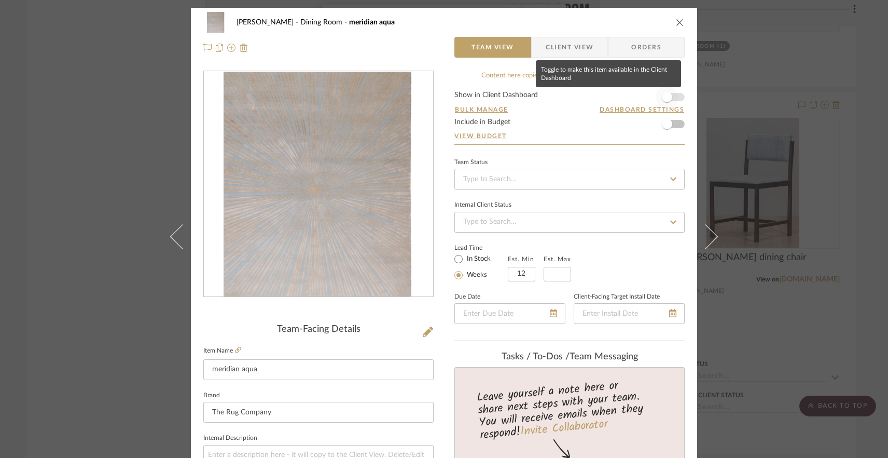
click at [663, 98] on span "button" at bounding box center [667, 97] width 10 height 10
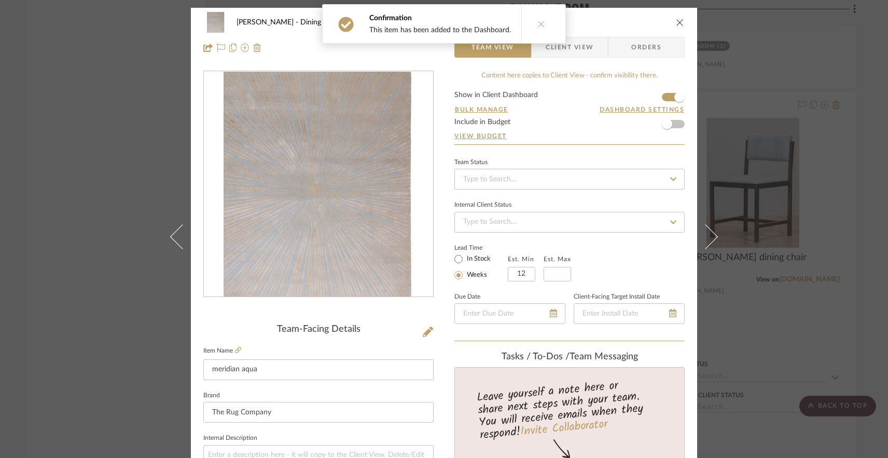
click at [779, 165] on div "[PERSON_NAME] Dining Room meridian aqua Team View Client View Orders Team-Facin…" at bounding box center [444, 229] width 888 height 458
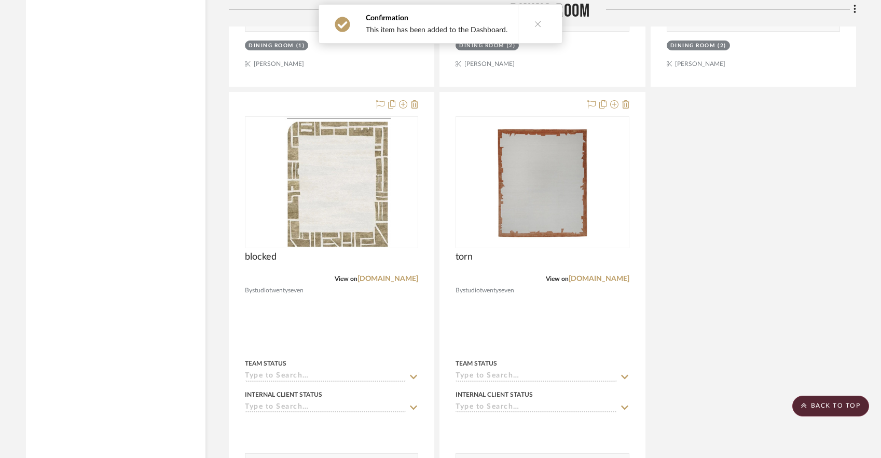
scroll to position [2756, 0]
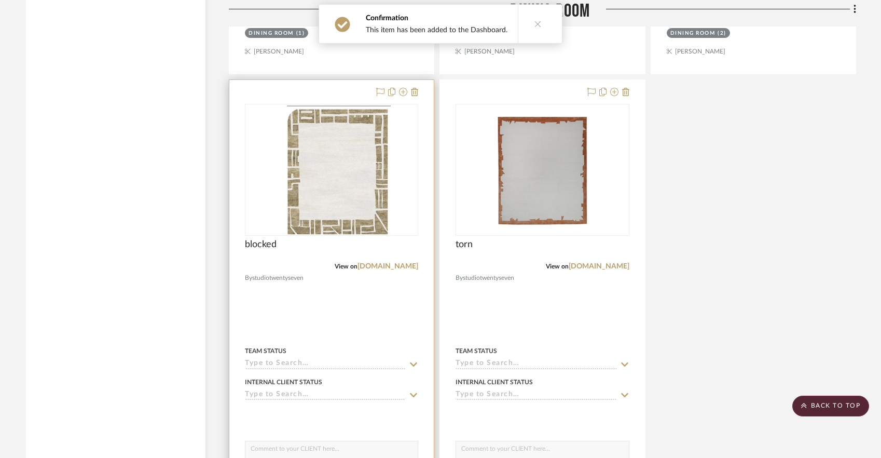
click at [304, 261] on div "blocked" at bounding box center [331, 250] width 173 height 23
click at [309, 235] on img "0" at bounding box center [331, 170] width 119 height 130
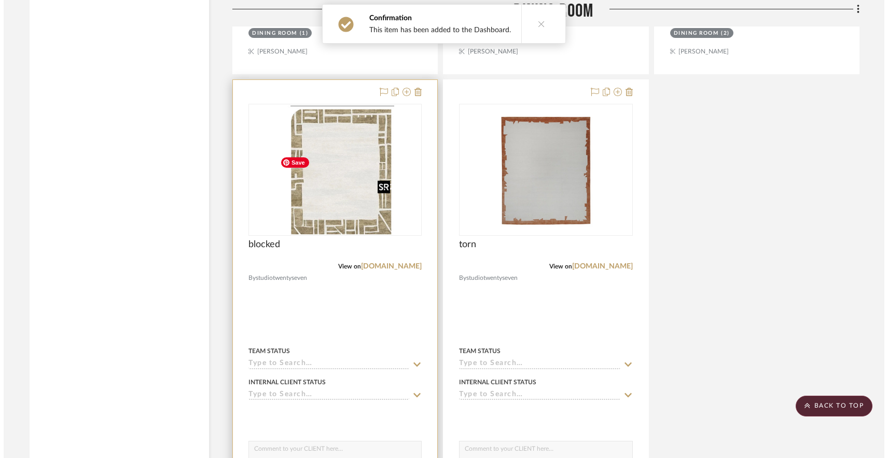
scroll to position [0, 0]
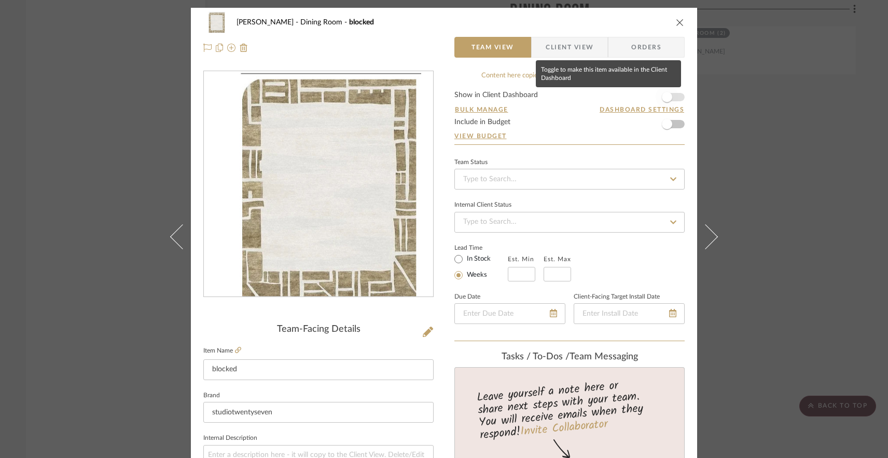
click at [658, 94] on span "button" at bounding box center [667, 97] width 23 height 23
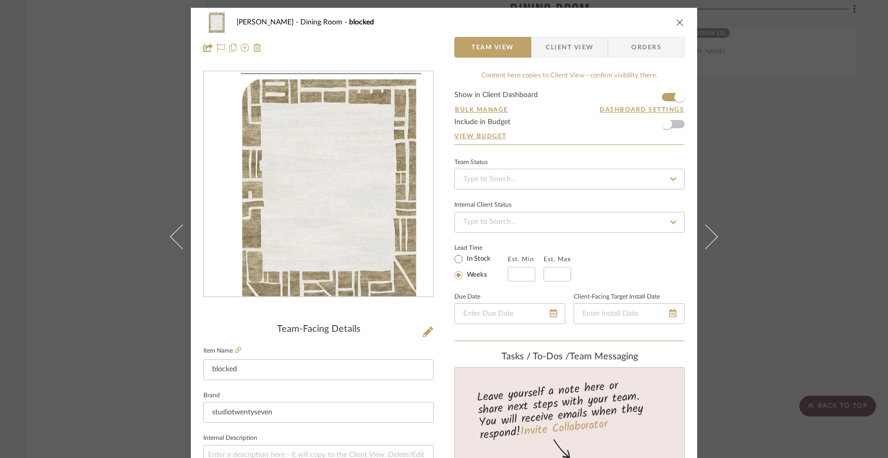
click at [771, 145] on div "[PERSON_NAME] Dining Room blocked Team View Client View Orders Team-Facing Deta…" at bounding box center [444, 229] width 888 height 458
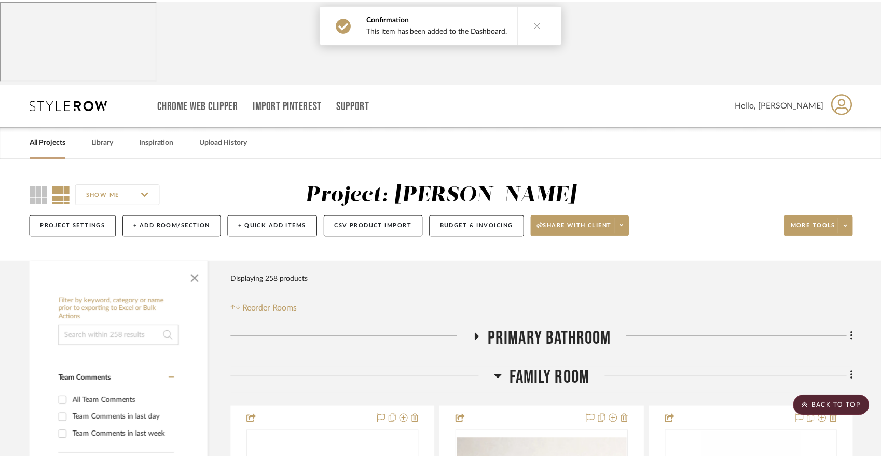
scroll to position [2756, 0]
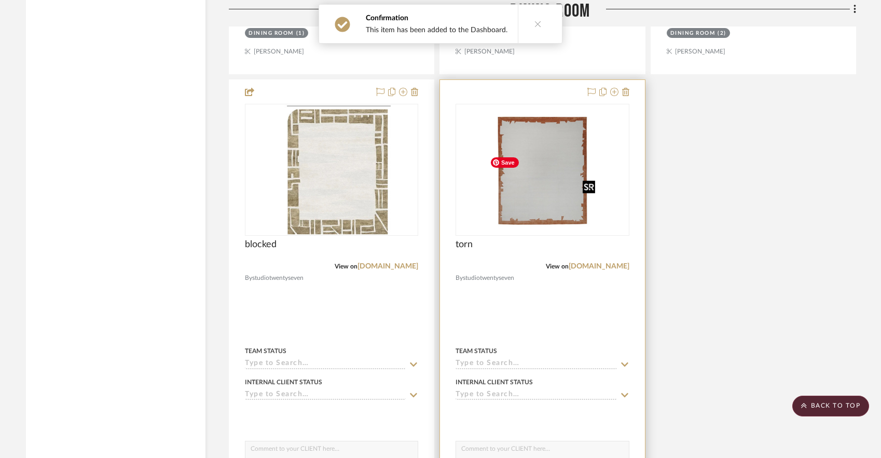
click at [573, 219] on img "0" at bounding box center [543, 170] width 114 height 130
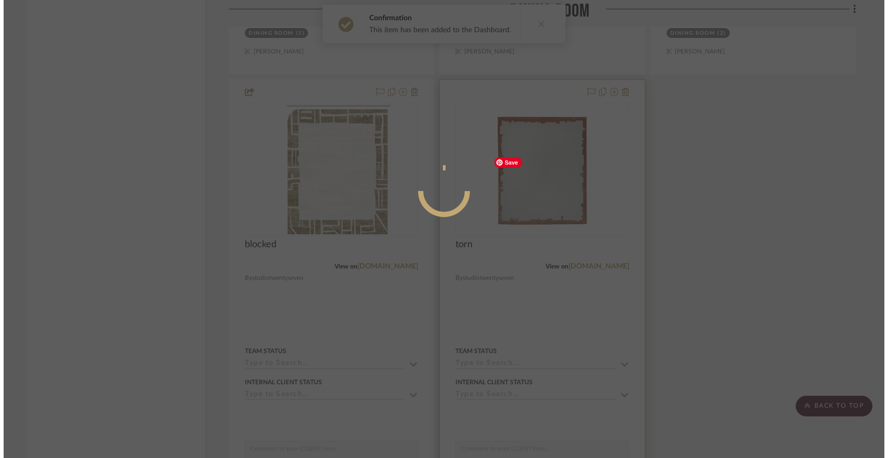
scroll to position [0, 0]
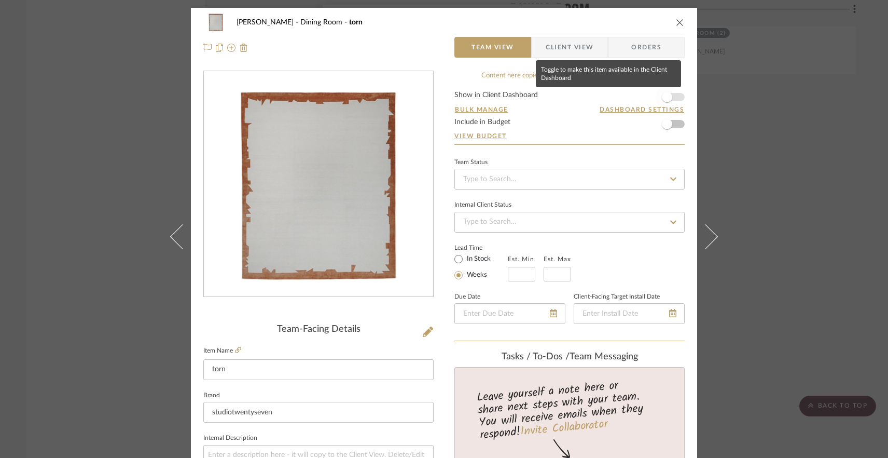
click at [663, 98] on span "button" at bounding box center [667, 97] width 10 height 10
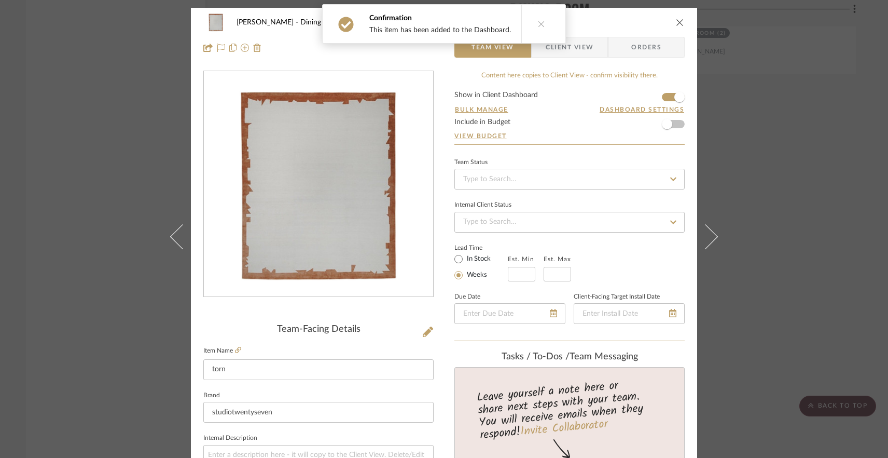
click at [820, 147] on div "[PERSON_NAME] Dining Room torn Team View Client View Orders Team-Facing Details…" at bounding box center [444, 229] width 888 height 458
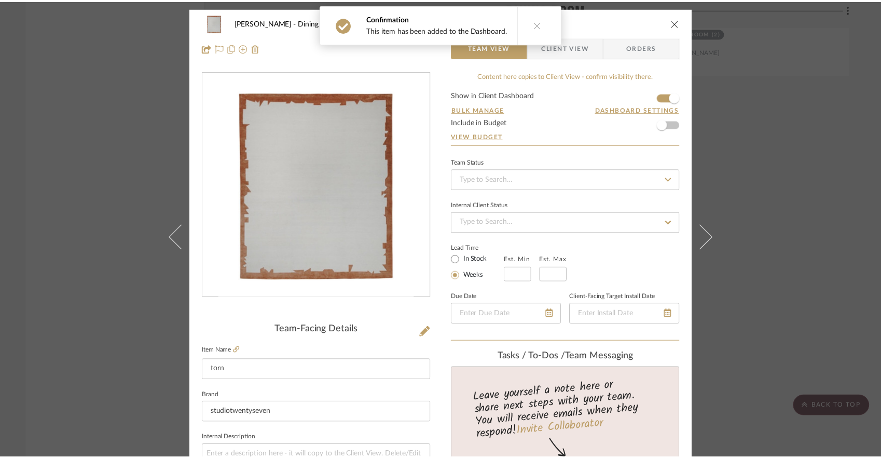
scroll to position [2756, 0]
